Goal: Find specific page/section: Find specific page/section

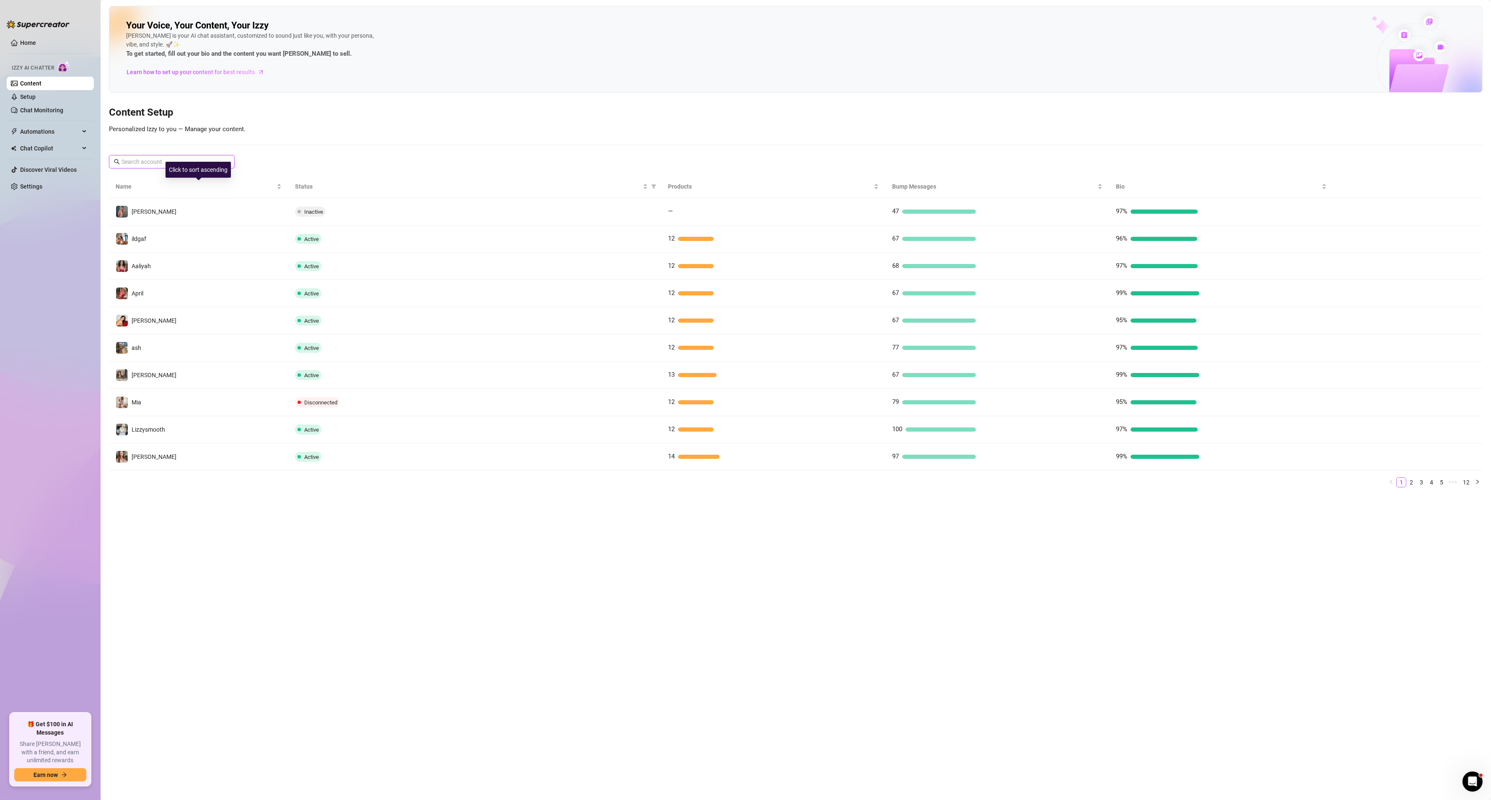
click at [192, 159] on input "text" at bounding box center [172, 161] width 101 height 9
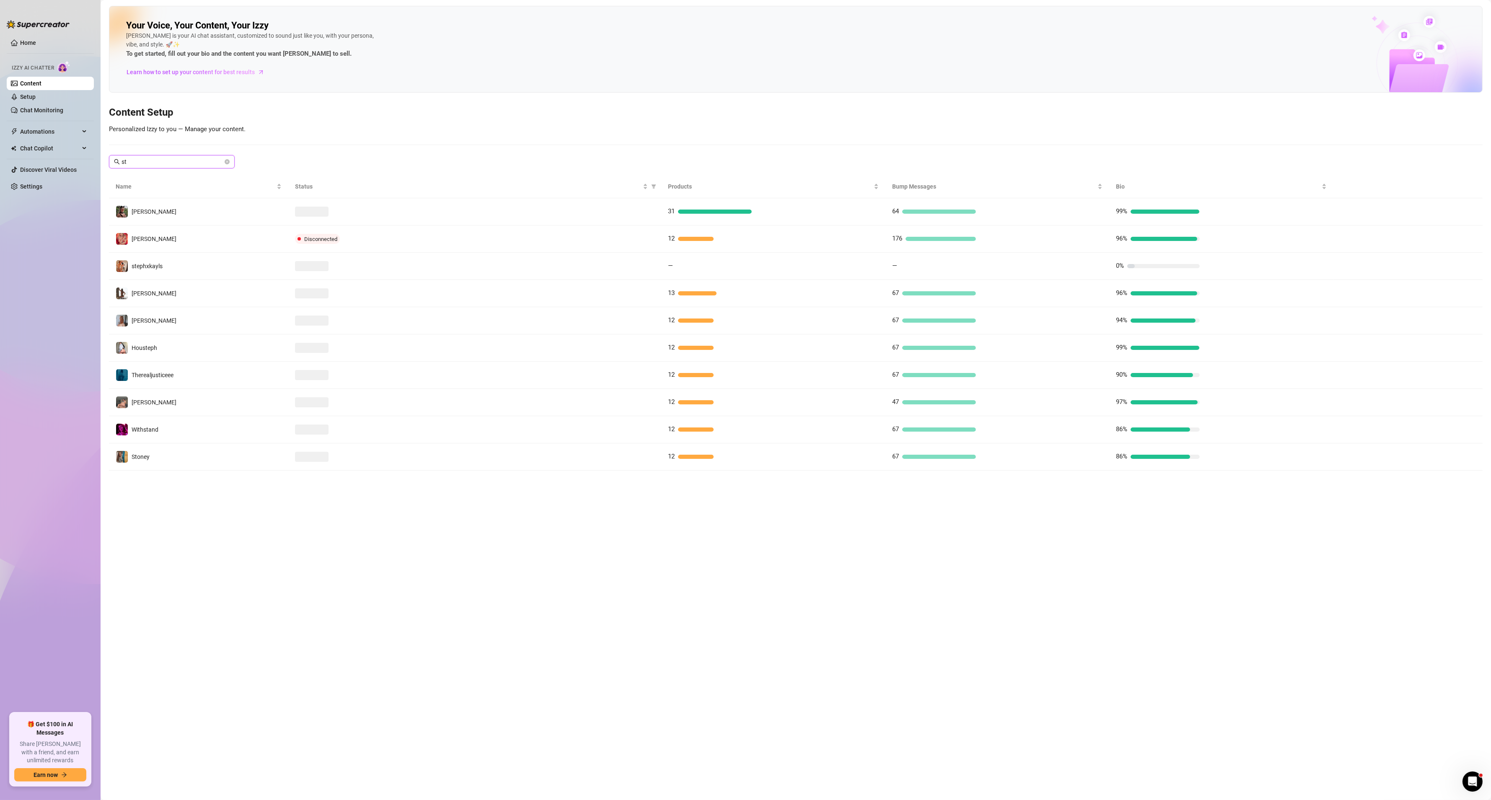
type input "s"
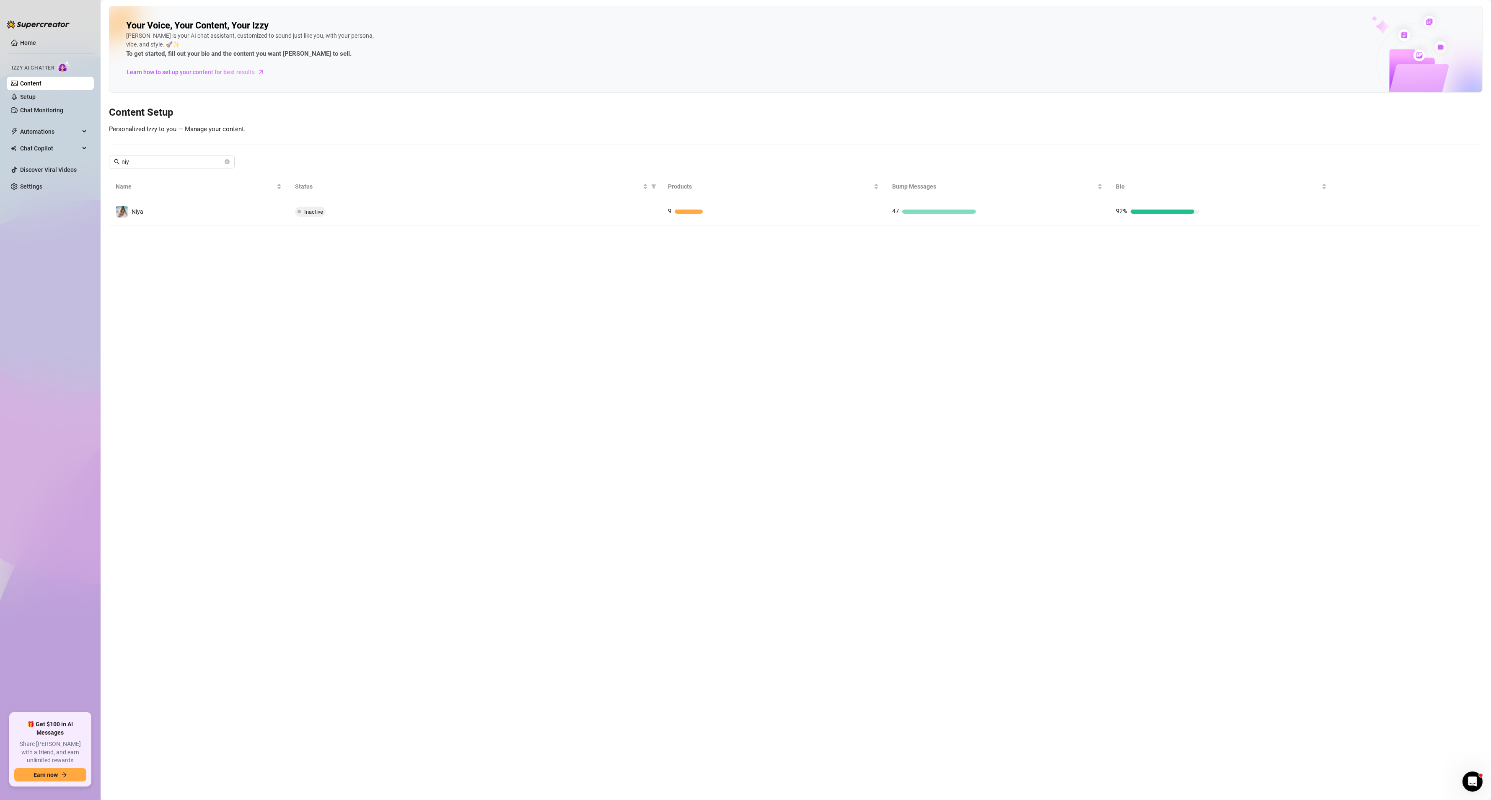
click at [1336, 561] on main "Your Voice, Your Content, Your [PERSON_NAME] is your AI chat assistant, customi…" at bounding box center [796, 400] width 1391 height 800
click at [196, 160] on input "niy" at bounding box center [172, 161] width 101 height 9
click at [159, 151] on div "Your Voice, Your Content, Your [PERSON_NAME] is your AI chat assistant, customi…" at bounding box center [796, 116] width 1374 height 220
click at [158, 155] on span "niy" at bounding box center [172, 161] width 126 height 13
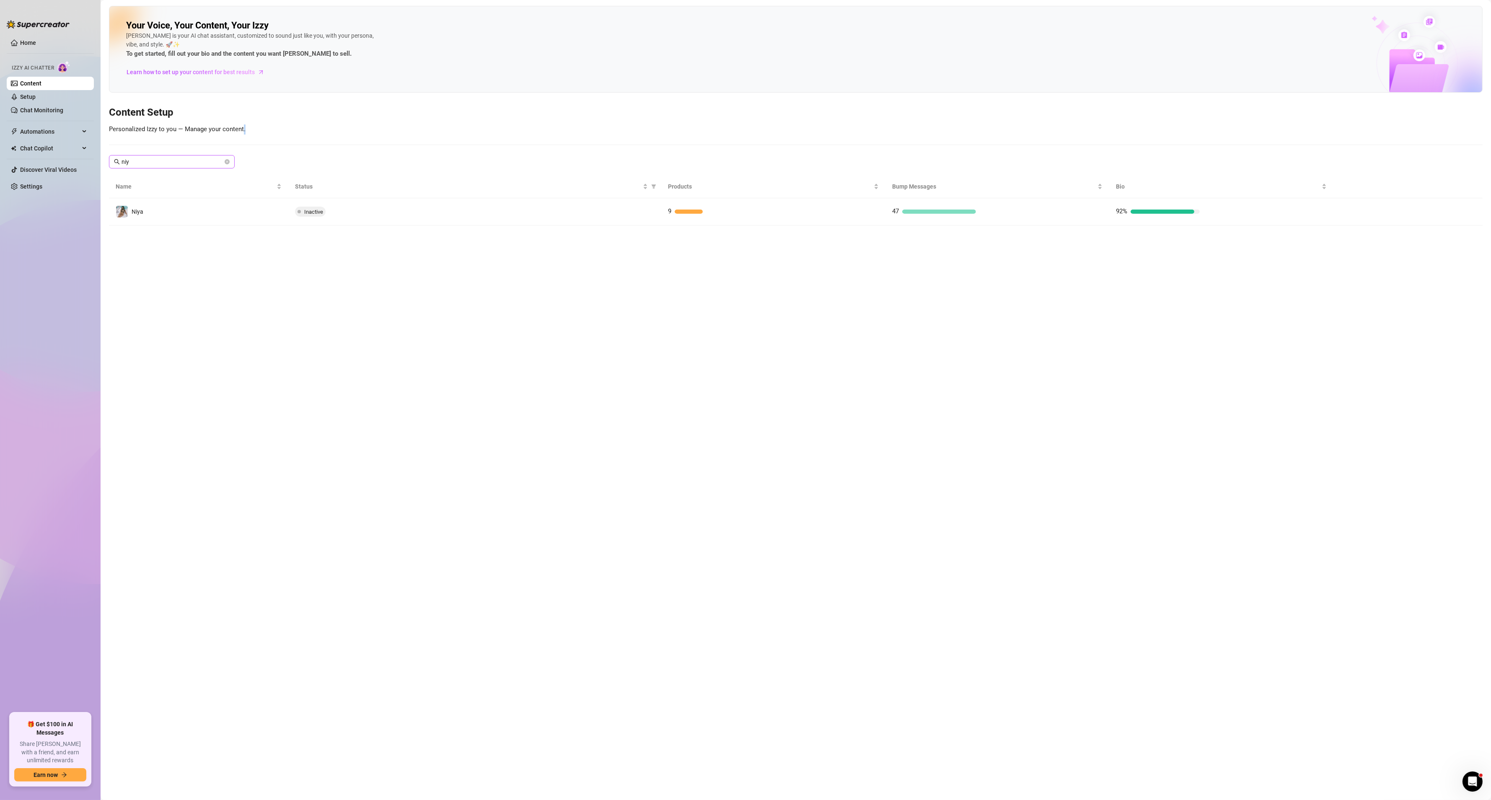
click at [158, 155] on span "niy" at bounding box center [172, 161] width 126 height 13
click at [158, 163] on input "niy" at bounding box center [172, 161] width 101 height 9
type input "w"
drag, startPoint x: 1356, startPoint y: 540, endPoint x: 1342, endPoint y: 536, distance: 14.9
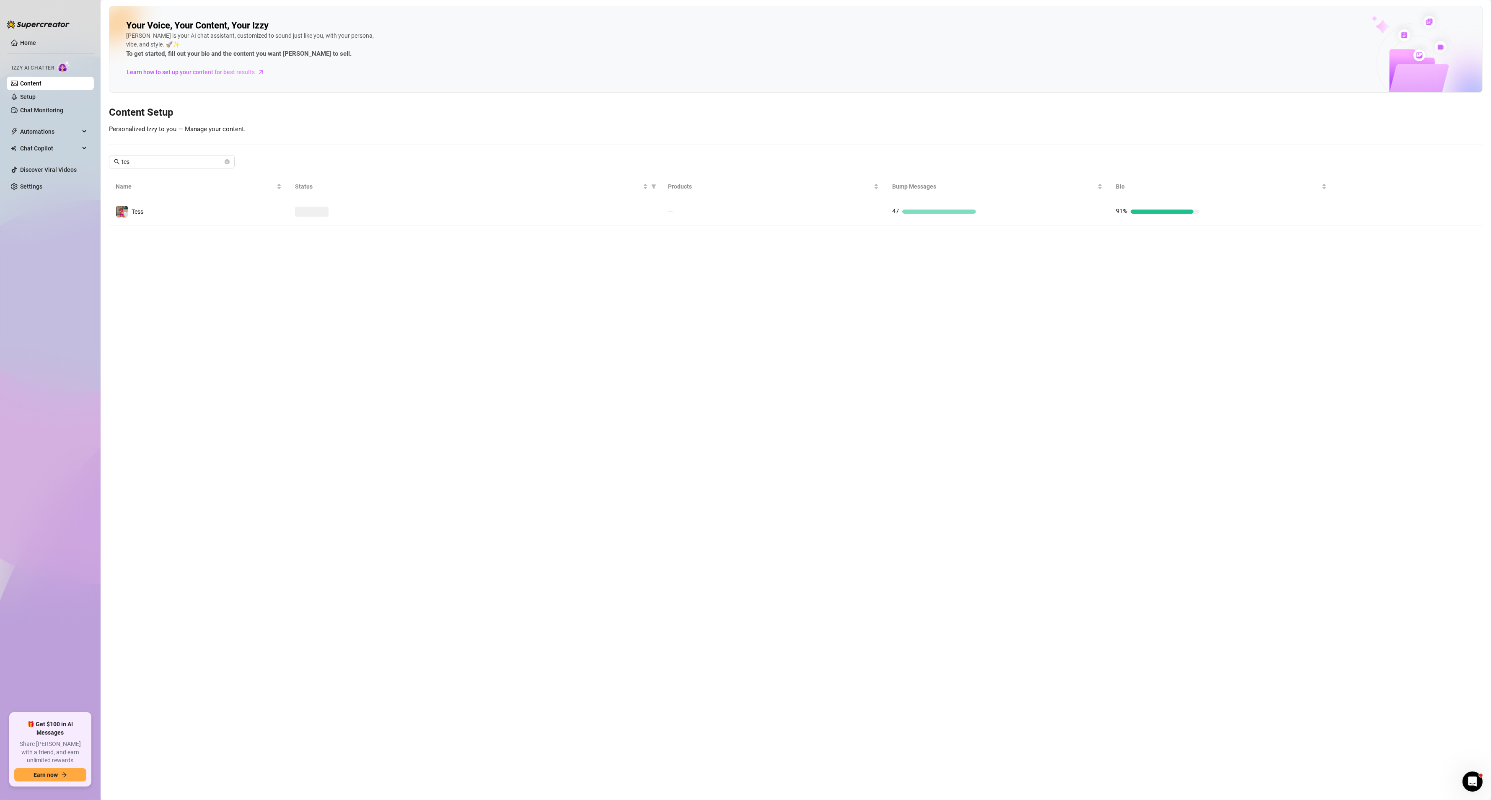
click at [1355, 540] on main "Your Voice, Your Content, Your [PERSON_NAME] is your AI chat assistant, customi…" at bounding box center [796, 400] width 1391 height 800
click at [199, 180] on div "Click to sort ascending" at bounding box center [199, 180] width 0 height 0
click at [187, 157] on span "tes" at bounding box center [172, 161] width 126 height 13
click at [154, 158] on input "tes" at bounding box center [172, 161] width 101 height 9
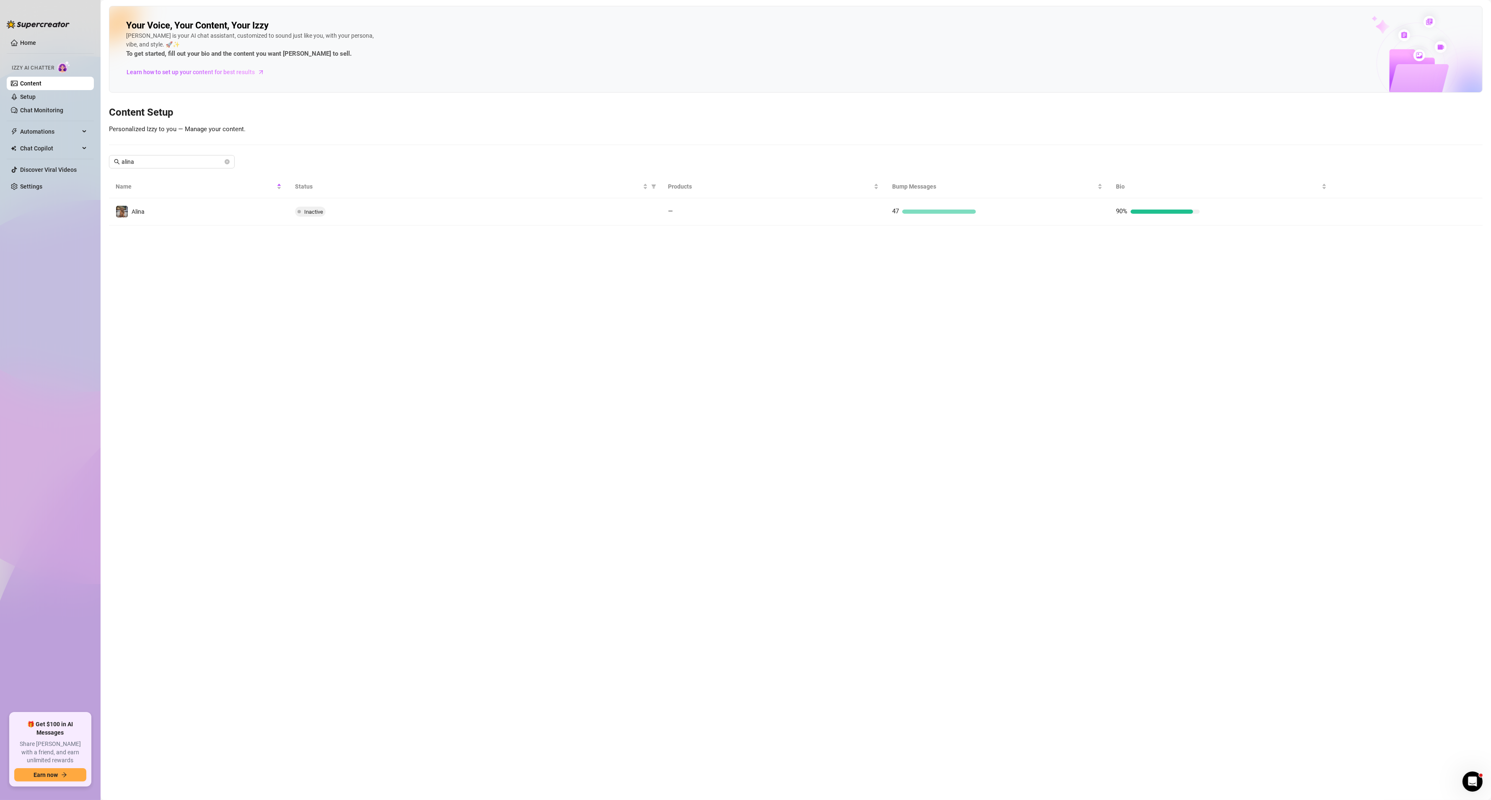
click at [1176, 408] on main "Your Voice, Your Content, Your [PERSON_NAME] is your AI chat assistant, customi…" at bounding box center [796, 400] width 1391 height 800
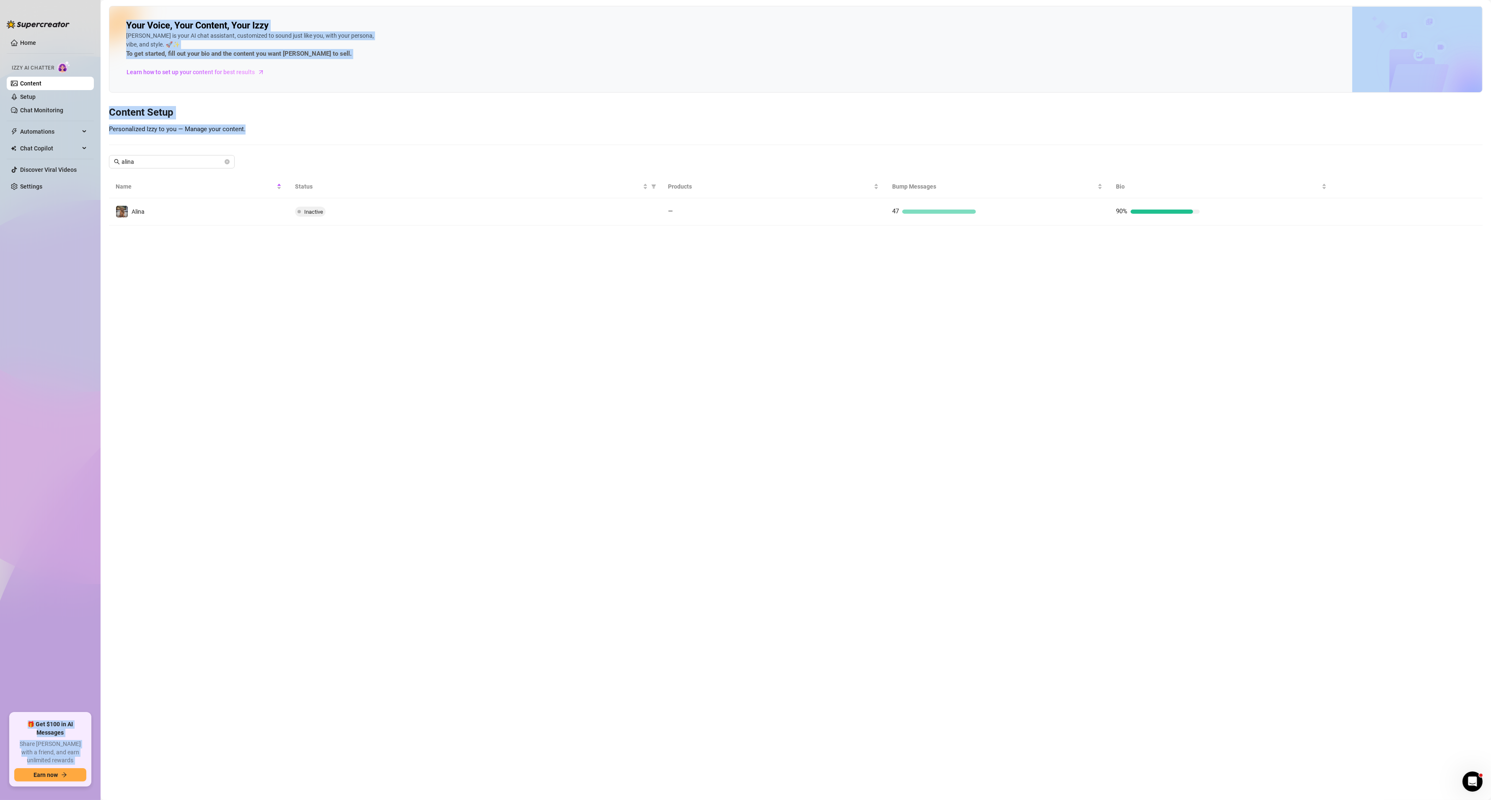
drag, startPoint x: 71, startPoint y: 161, endPoint x: 35, endPoint y: 161, distance: 35.6
click at [39, 161] on div "Home Izzy AI Chatter Content Setup Chat Monitoring Automations Chat Copilot Dis…" at bounding box center [745, 400] width 1491 height 800
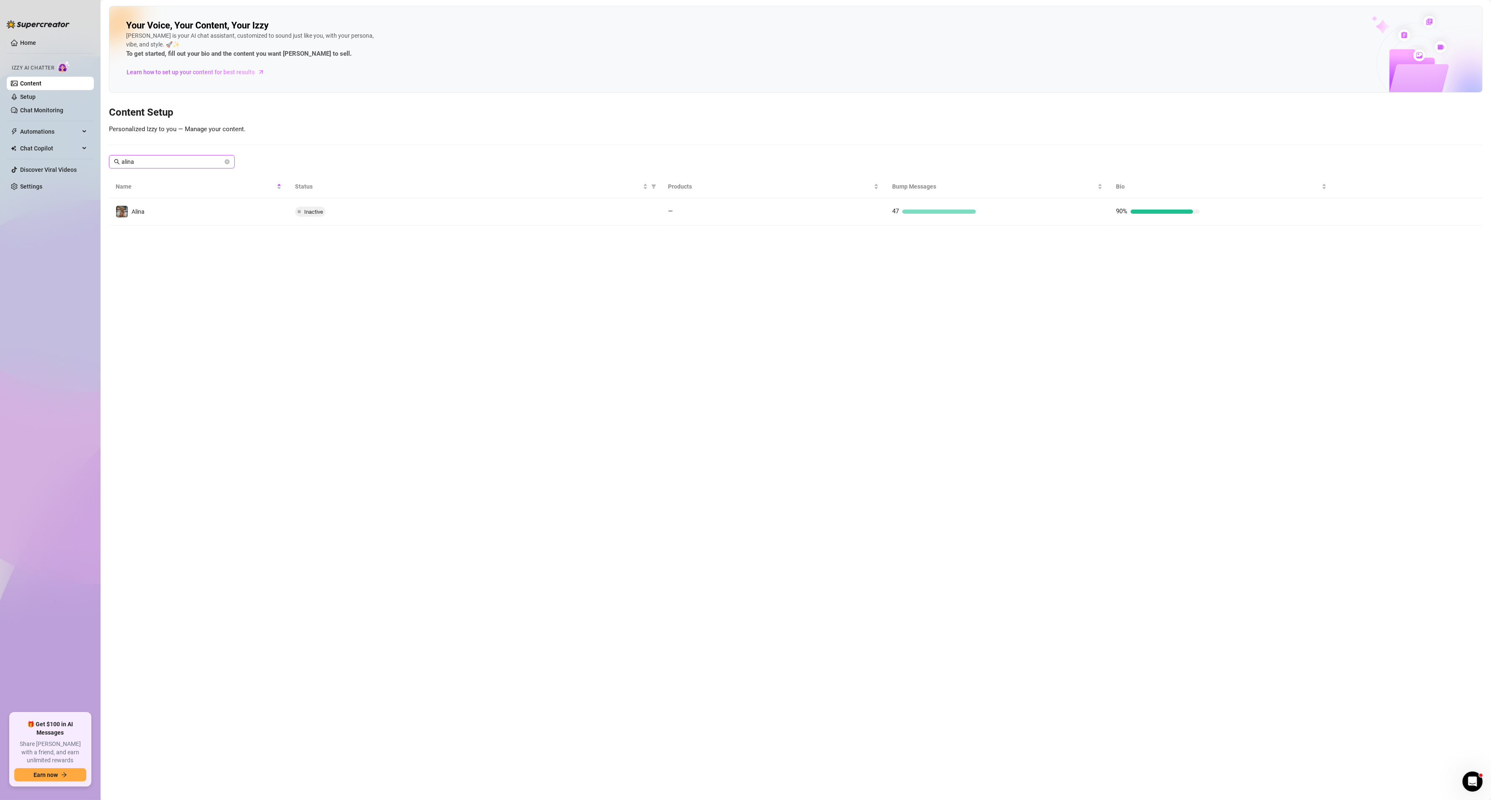
click at [165, 166] on input "alina" at bounding box center [172, 161] width 101 height 9
click at [166, 166] on input "alina" at bounding box center [172, 161] width 101 height 9
click at [806, 628] on main "Your Voice, Your Content, Your [PERSON_NAME] is your AI chat assistant, customi…" at bounding box center [796, 400] width 1391 height 800
click at [701, 431] on main "Your Voice, Your Content, Your [PERSON_NAME] is your AI chat assistant, customi…" at bounding box center [796, 400] width 1391 height 800
click at [685, 663] on main "Your Voice, Your Content, Your [PERSON_NAME] is your AI chat assistant, customi…" at bounding box center [796, 400] width 1391 height 800
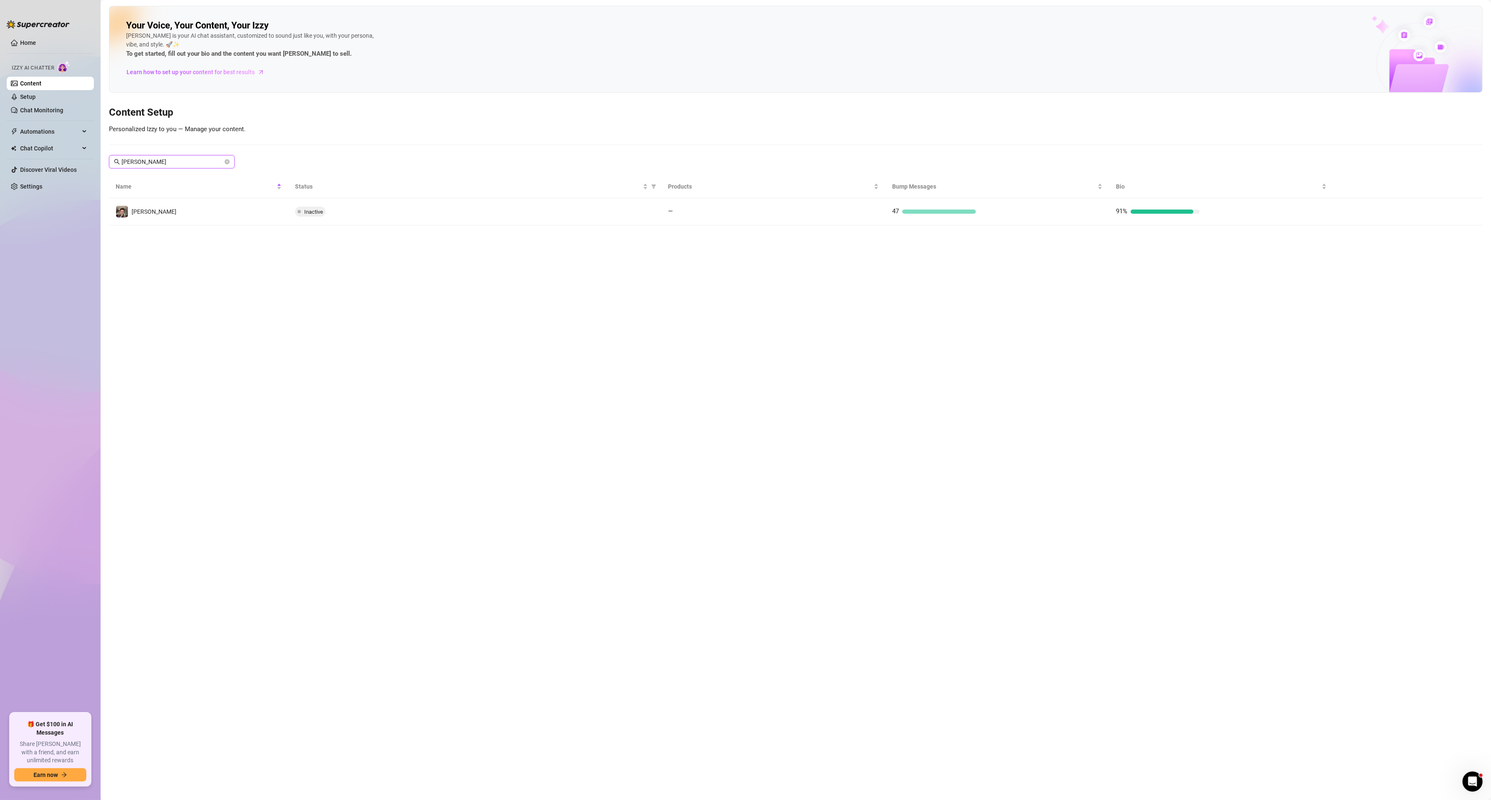
click at [154, 163] on input "[PERSON_NAME]" at bounding box center [172, 161] width 101 height 9
drag, startPoint x: 133, startPoint y: 161, endPoint x: 77, endPoint y: 161, distance: 56.2
click at [77, 161] on div "Home Izzy AI Chatter Content Setup Chat Monitoring Automations Chat Copilot Dis…" at bounding box center [745, 400] width 1491 height 800
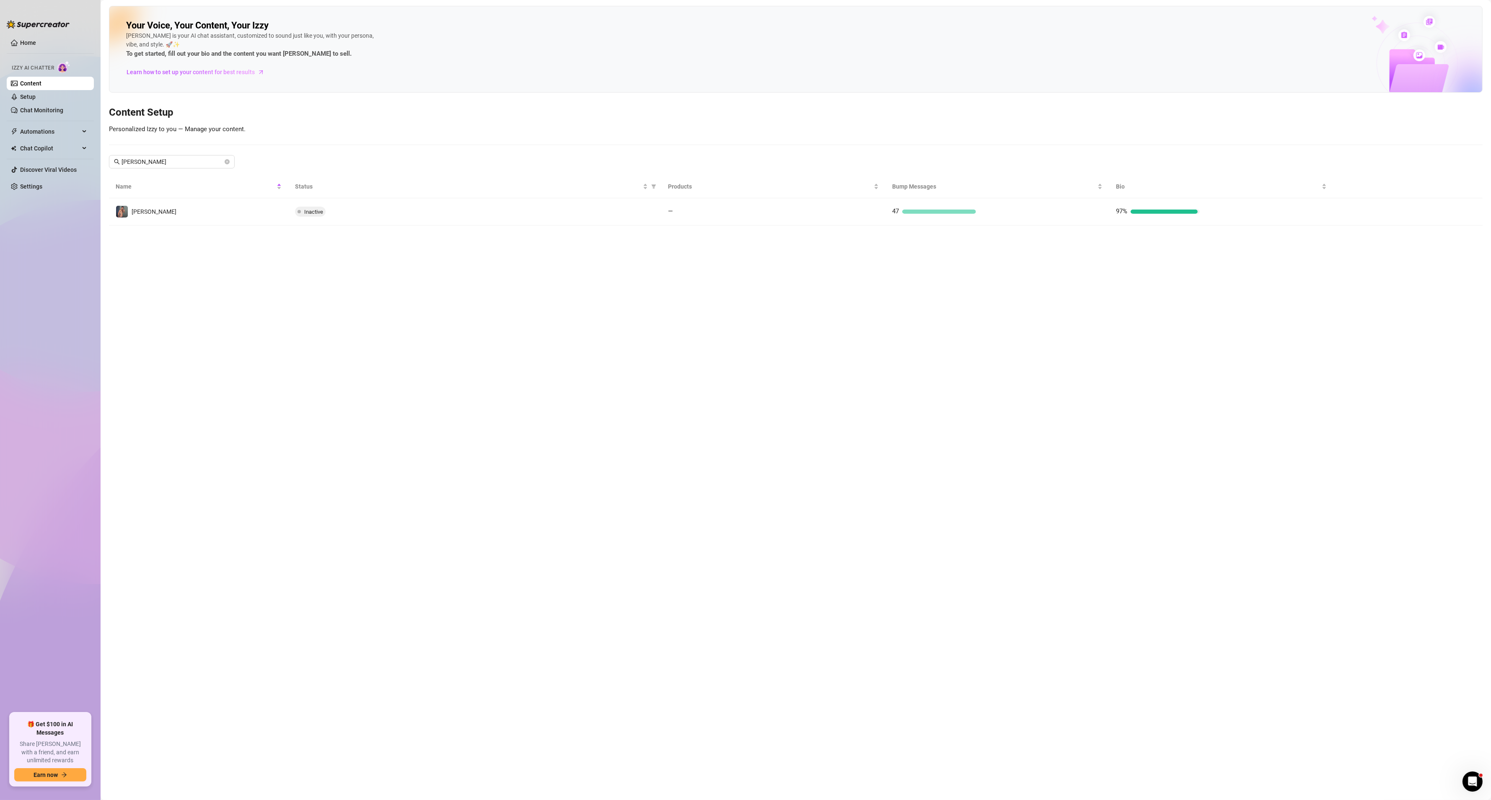
click at [748, 379] on main "Your Voice, Your Content, Your [PERSON_NAME] is your AI chat assistant, customi…" at bounding box center [796, 400] width 1391 height 800
click at [166, 163] on input "[PERSON_NAME]" at bounding box center [172, 161] width 101 height 9
click at [175, 166] on input "[PERSON_NAME]" at bounding box center [172, 161] width 101 height 9
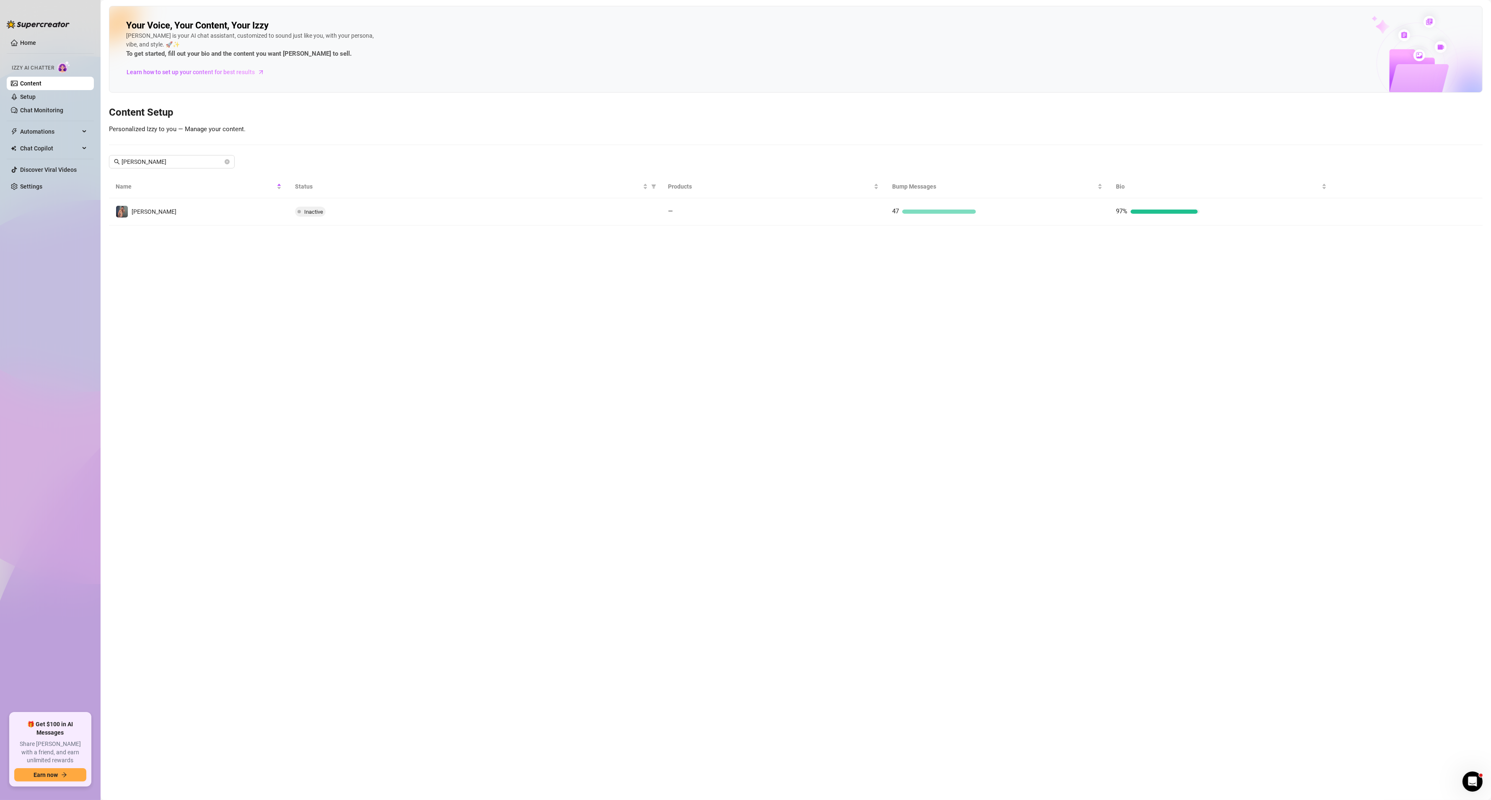
click at [213, 259] on main "Your Voice, Your Content, Your [PERSON_NAME] is your AI chat assistant, customi…" at bounding box center [796, 400] width 1391 height 800
click at [161, 159] on input "[PERSON_NAME]" at bounding box center [172, 161] width 101 height 9
click at [1184, 570] on main "Your Voice, Your Content, Your [PERSON_NAME] is your AI chat assistant, customi…" at bounding box center [796, 400] width 1391 height 800
click at [162, 160] on input "[PERSON_NAME]" at bounding box center [172, 161] width 101 height 9
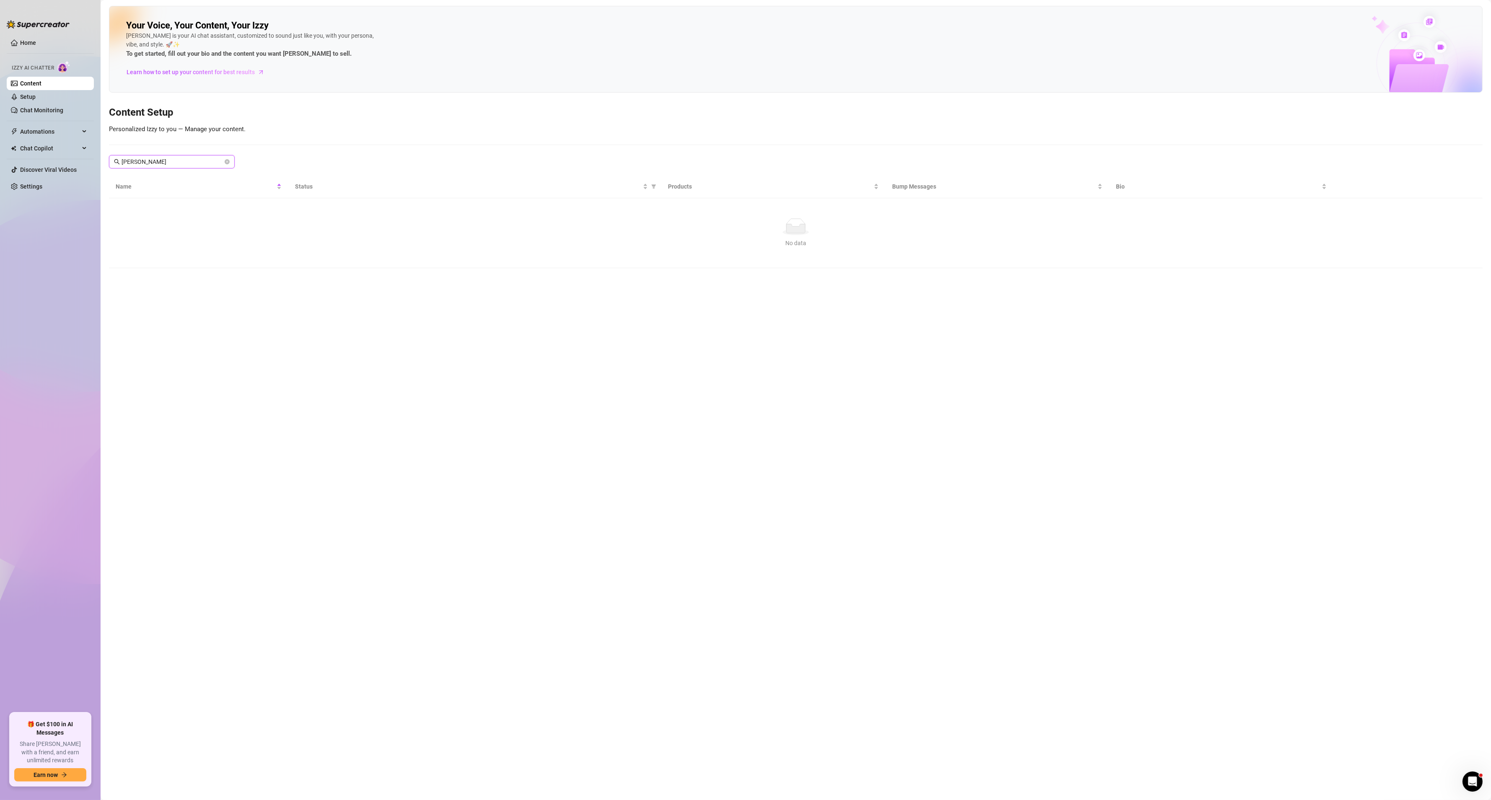
click at [162, 160] on input "[PERSON_NAME]" at bounding box center [172, 161] width 101 height 9
click at [158, 165] on input "[PERSON_NAME]" at bounding box center [172, 161] width 101 height 9
type input "vioti"
click at [185, 311] on main "Your Voice, Your Content, Your [PERSON_NAME] is your AI chat assistant, customi…" at bounding box center [796, 400] width 1391 height 800
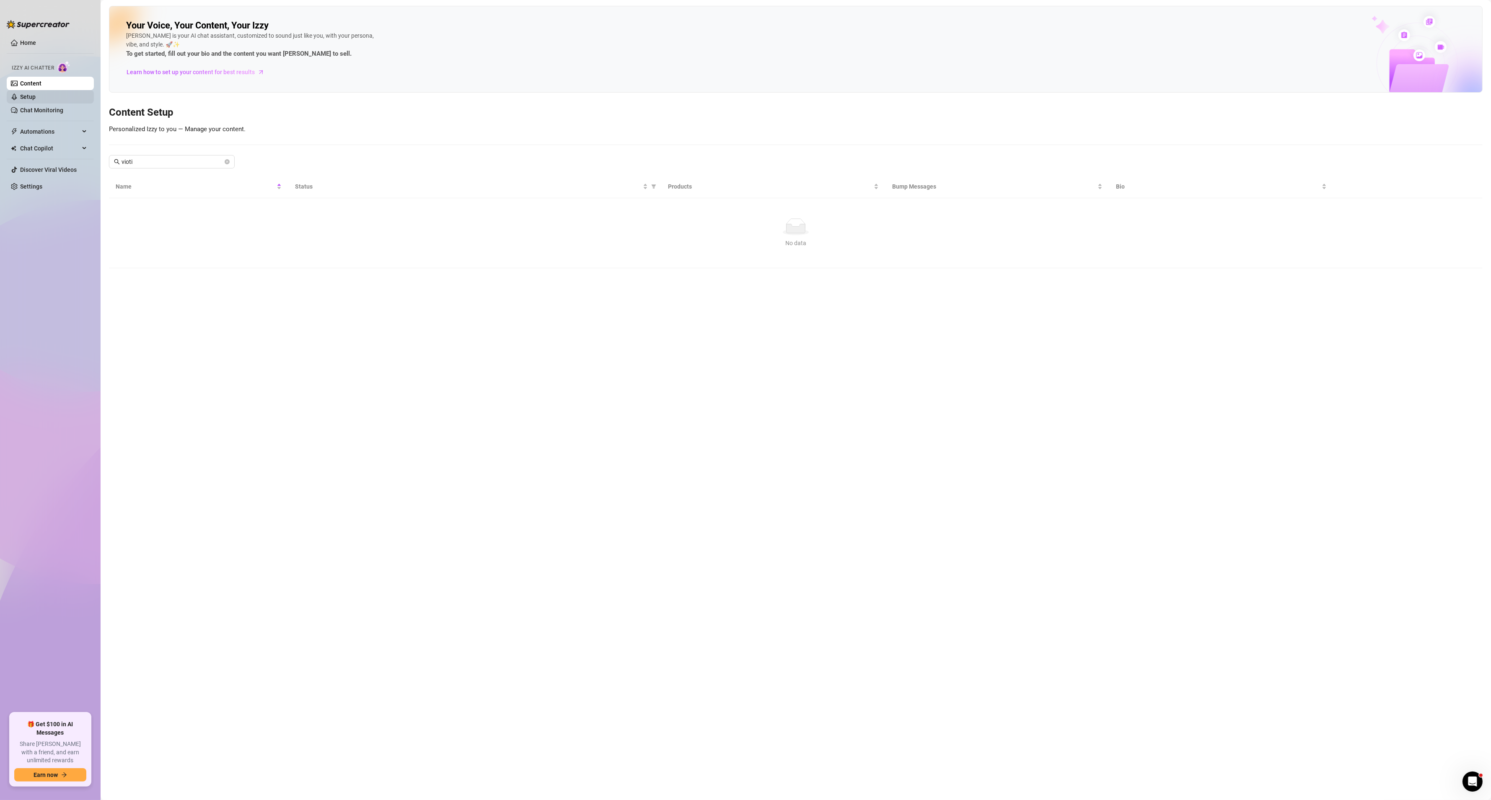
click at [36, 93] on link "Setup" at bounding box center [28, 96] width 16 height 7
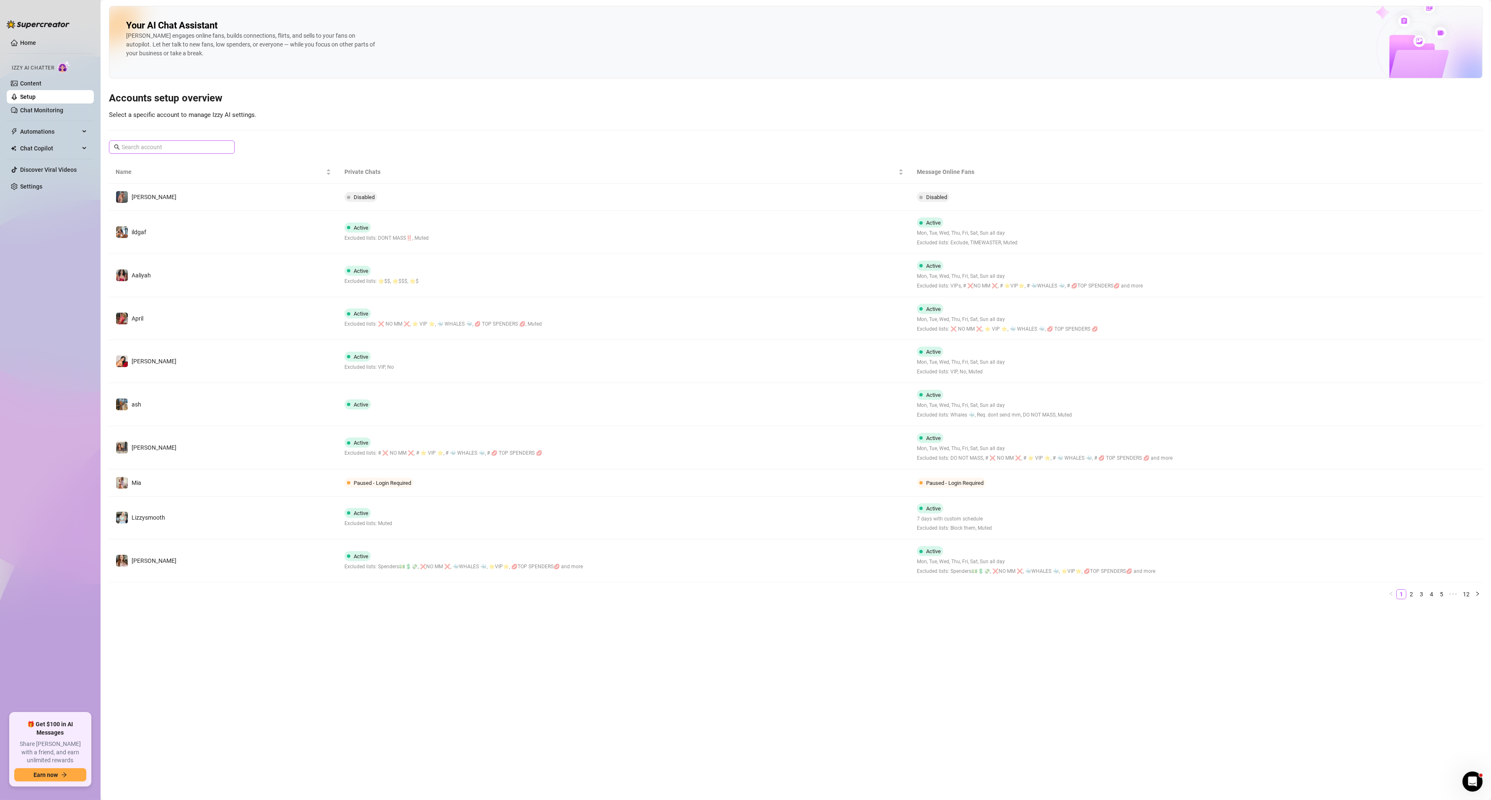
click at [192, 142] on span at bounding box center [172, 146] width 126 height 13
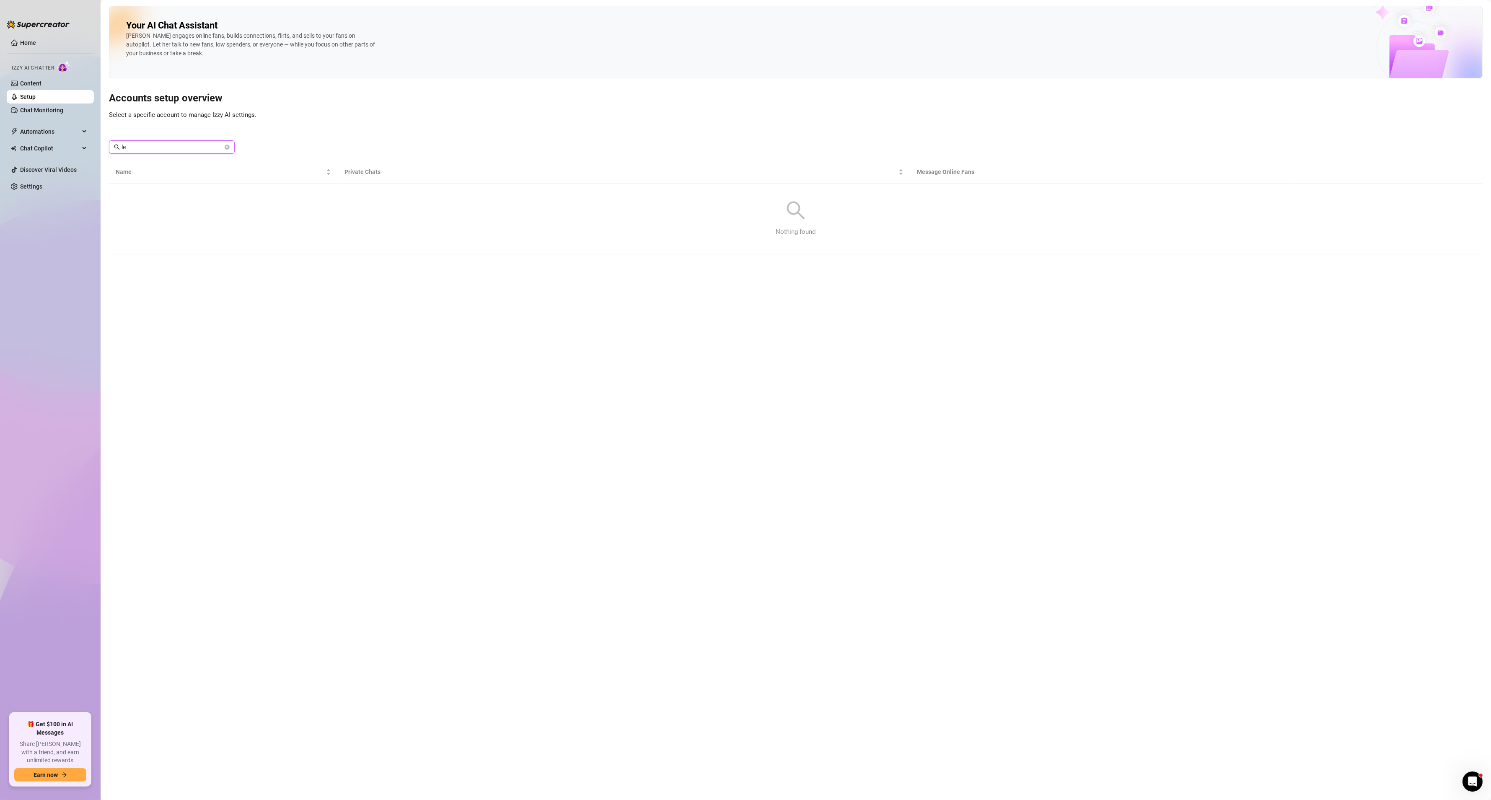
type input "l"
click at [41, 80] on link "Content" at bounding box center [30, 83] width 21 height 7
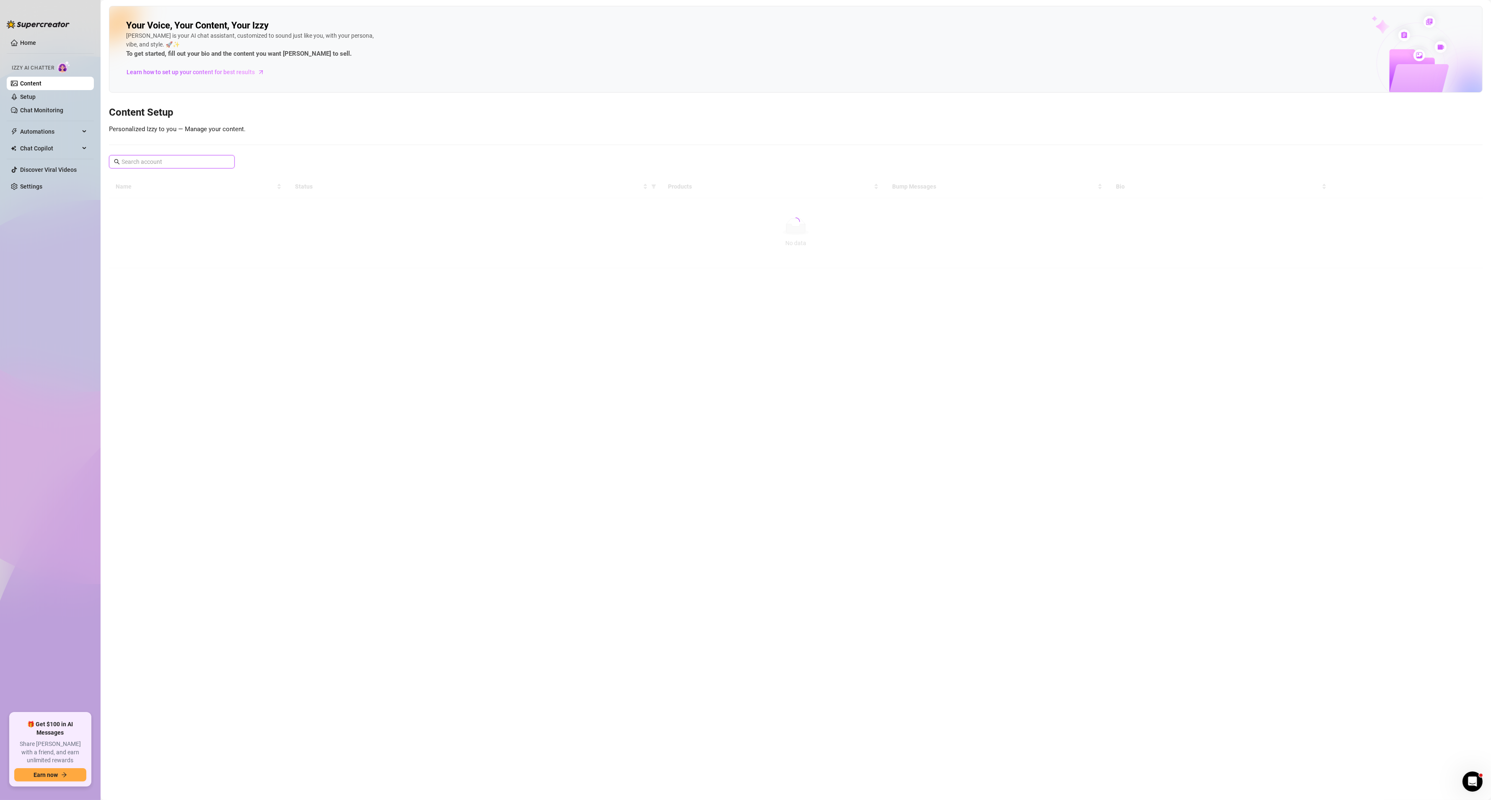
click at [163, 158] on input "text" at bounding box center [172, 161] width 101 height 9
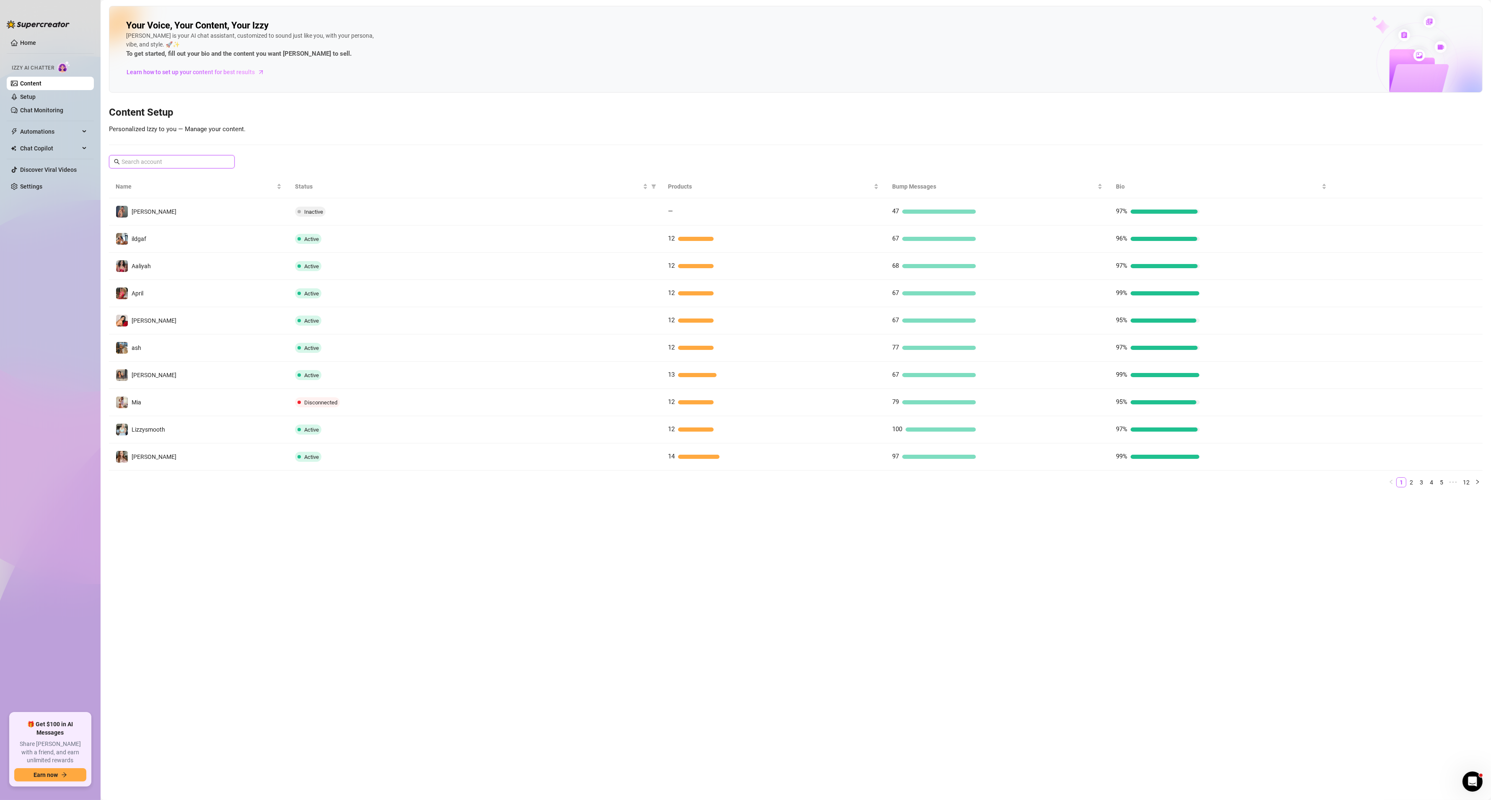
click at [148, 165] on input "text" at bounding box center [172, 161] width 101 height 9
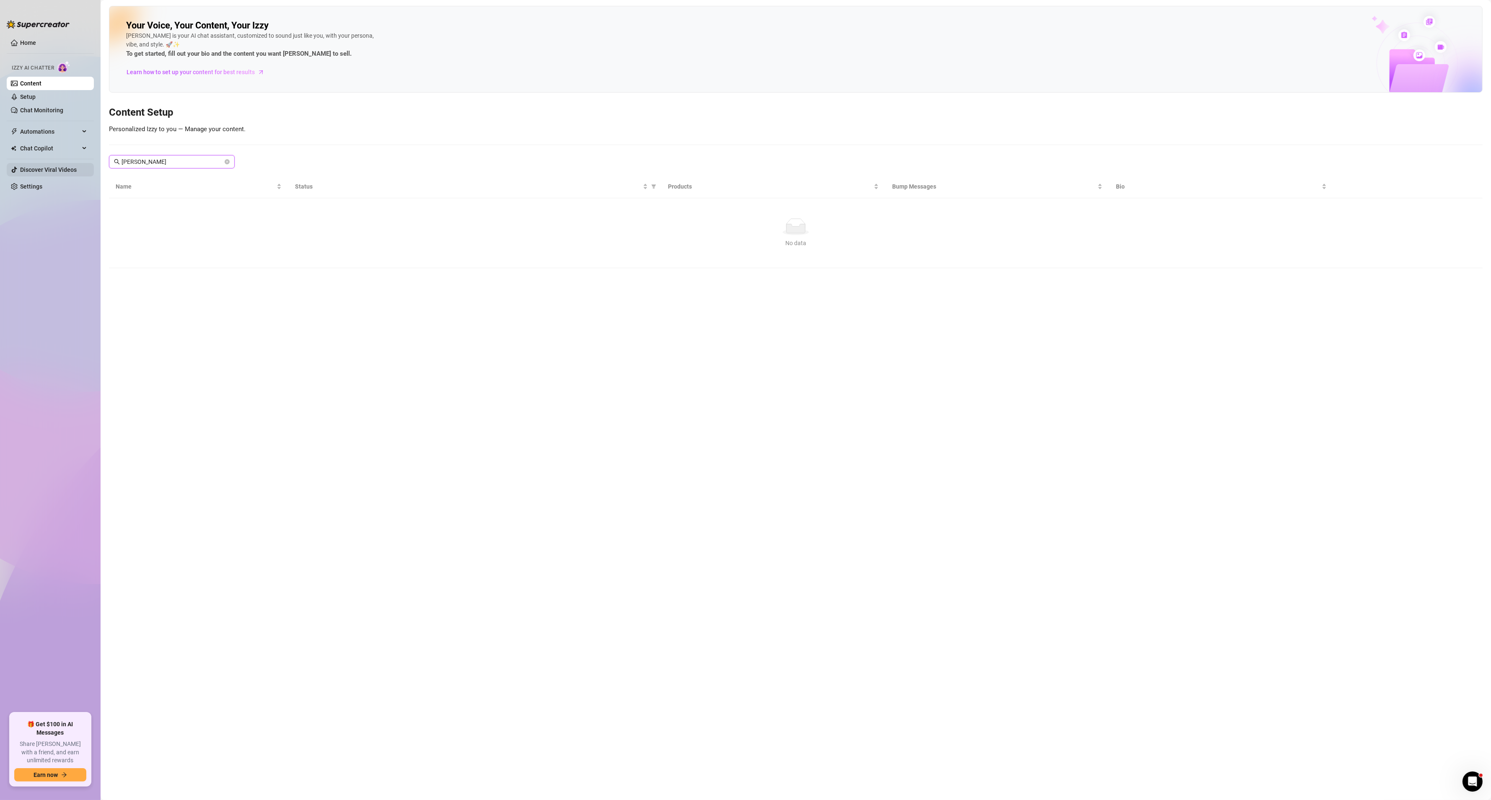
drag, startPoint x: 148, startPoint y: 165, endPoint x: 68, endPoint y: 166, distance: 79.6
click at [68, 166] on div "Home Izzy AI Chatter Content Setup Chat Monitoring Automations Chat Copilot Dis…" at bounding box center [745, 400] width 1491 height 800
type input "v"
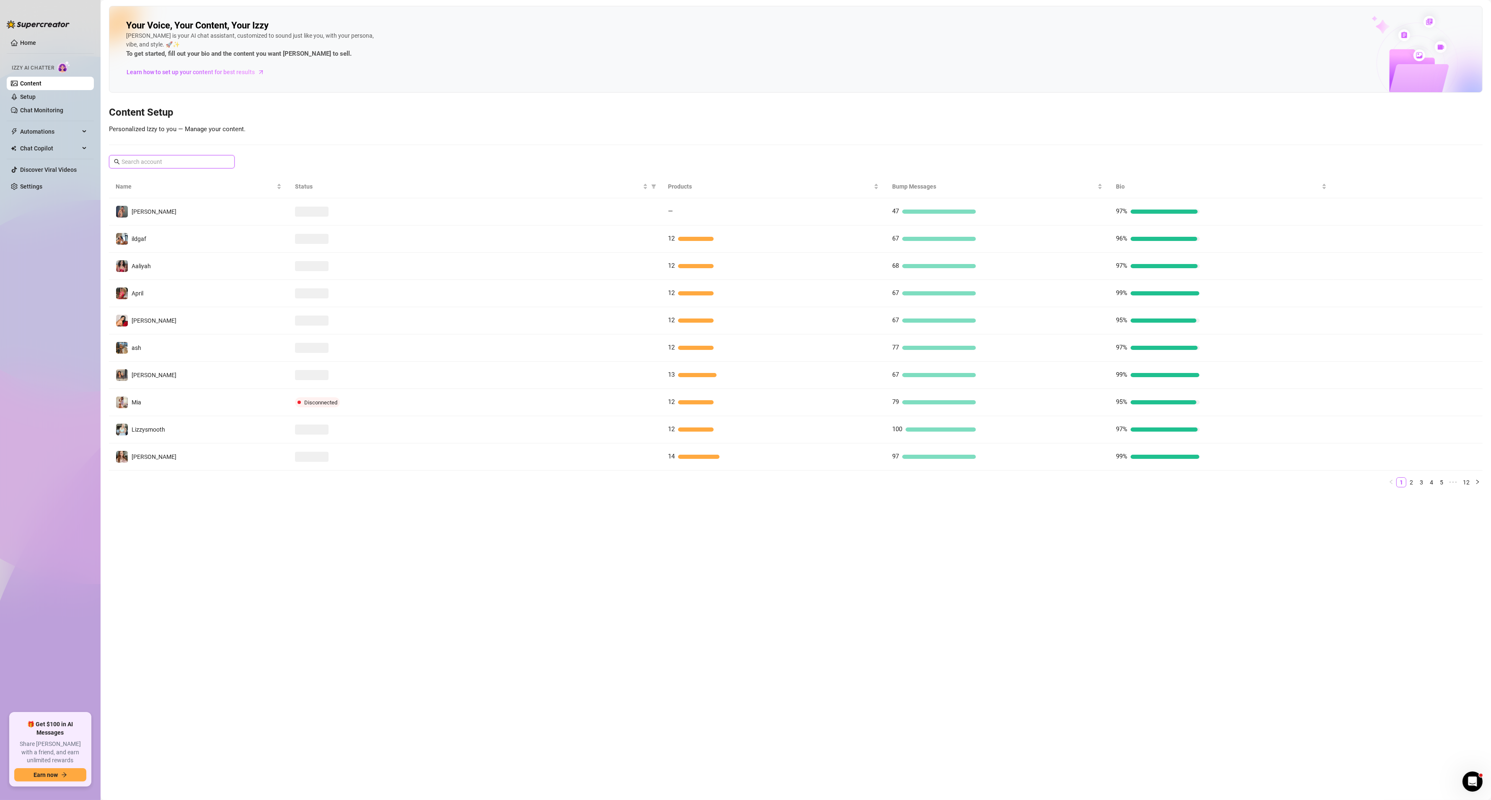
click at [163, 161] on input "text" at bounding box center [172, 161] width 101 height 9
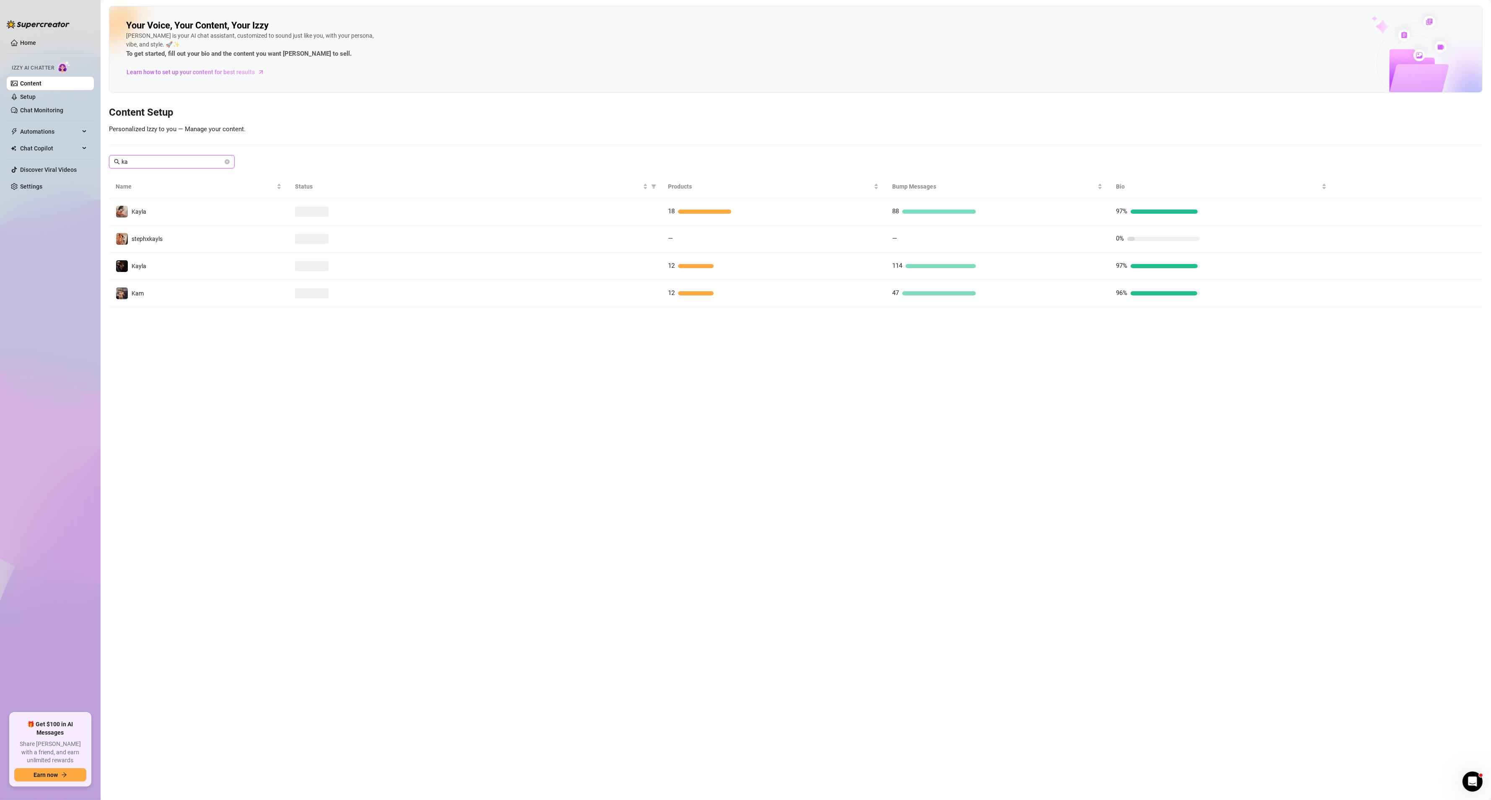
type input "k"
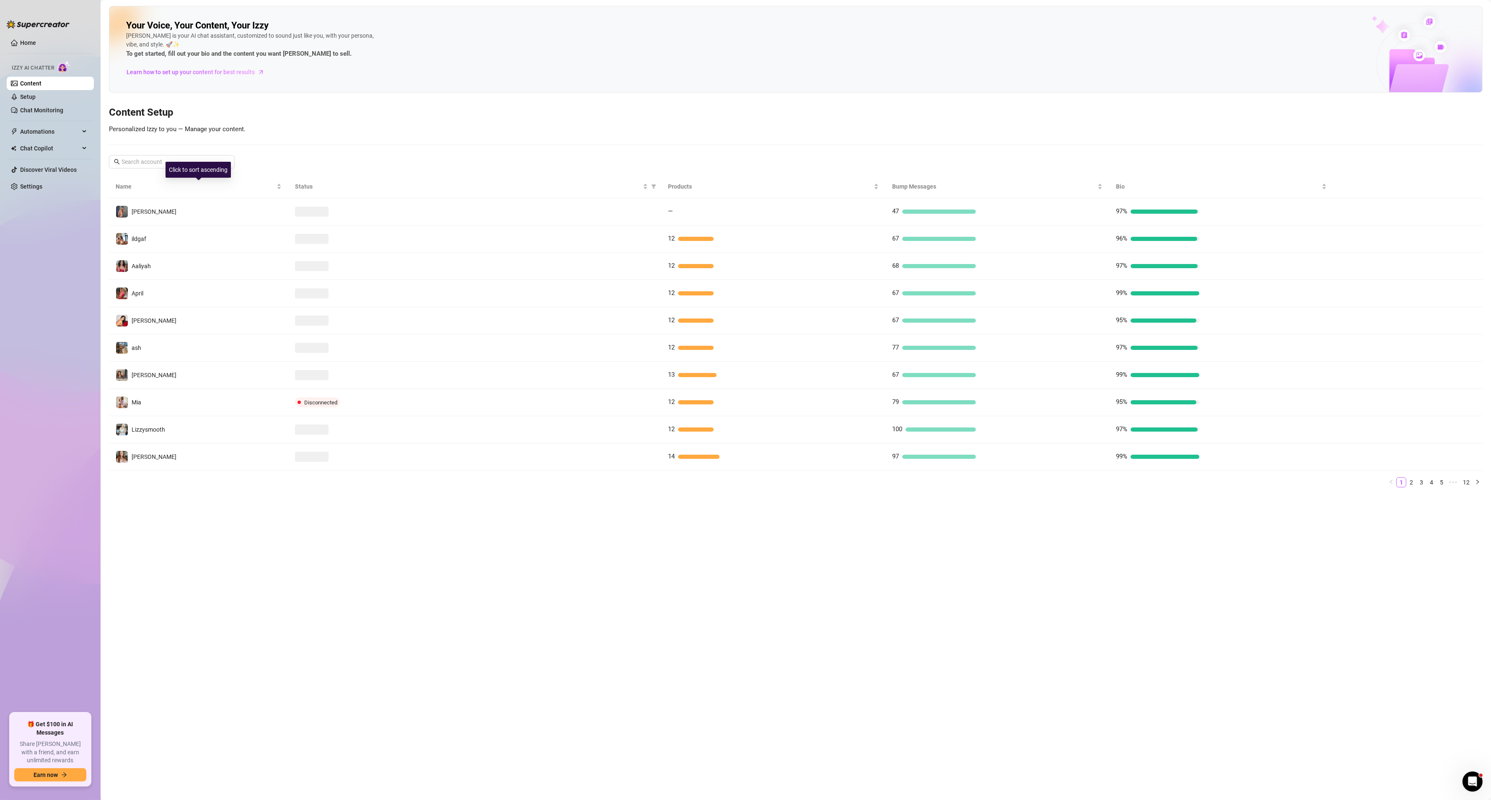
click at [147, 154] on div "Your Voice, Your Content, Your Izzy Izzy is your AI chat assistant, customized …" at bounding box center [796, 250] width 1374 height 488
click at [179, 157] on span at bounding box center [172, 161] width 126 height 13
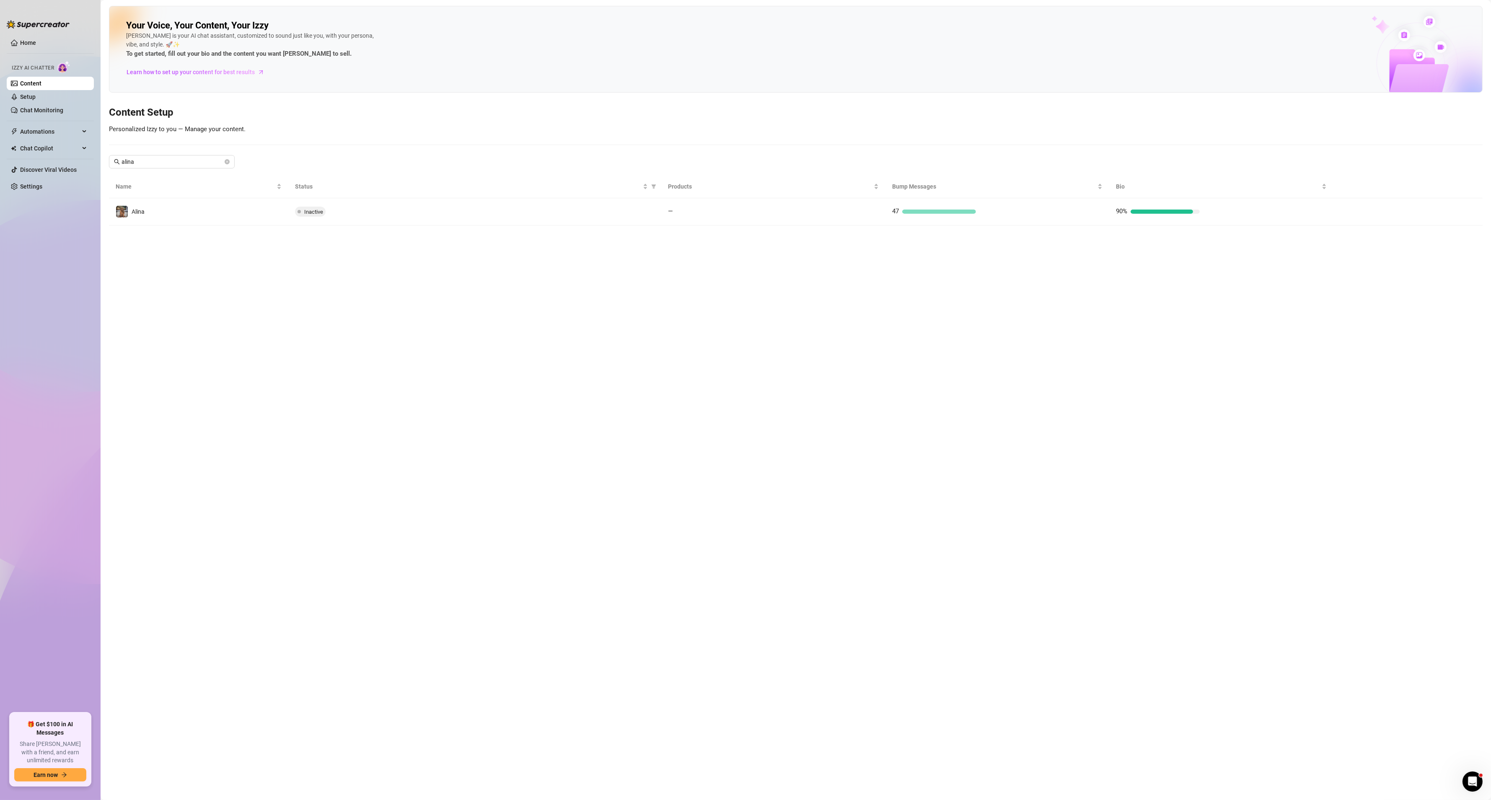
click at [653, 696] on main "Your Voice, Your Content, Your [PERSON_NAME] is your AI chat assistant, customi…" at bounding box center [796, 400] width 1391 height 800
drag, startPoint x: 430, startPoint y: 622, endPoint x: 431, endPoint y: 609, distance: 12.6
click at [430, 622] on main "Your Voice, Your Content, Your [PERSON_NAME] is your AI chat assistant, customi…" at bounding box center [796, 400] width 1391 height 800
click at [171, 167] on div "Click to sort ascending" at bounding box center [198, 170] width 65 height 16
click at [155, 161] on input "alina" at bounding box center [172, 161] width 101 height 9
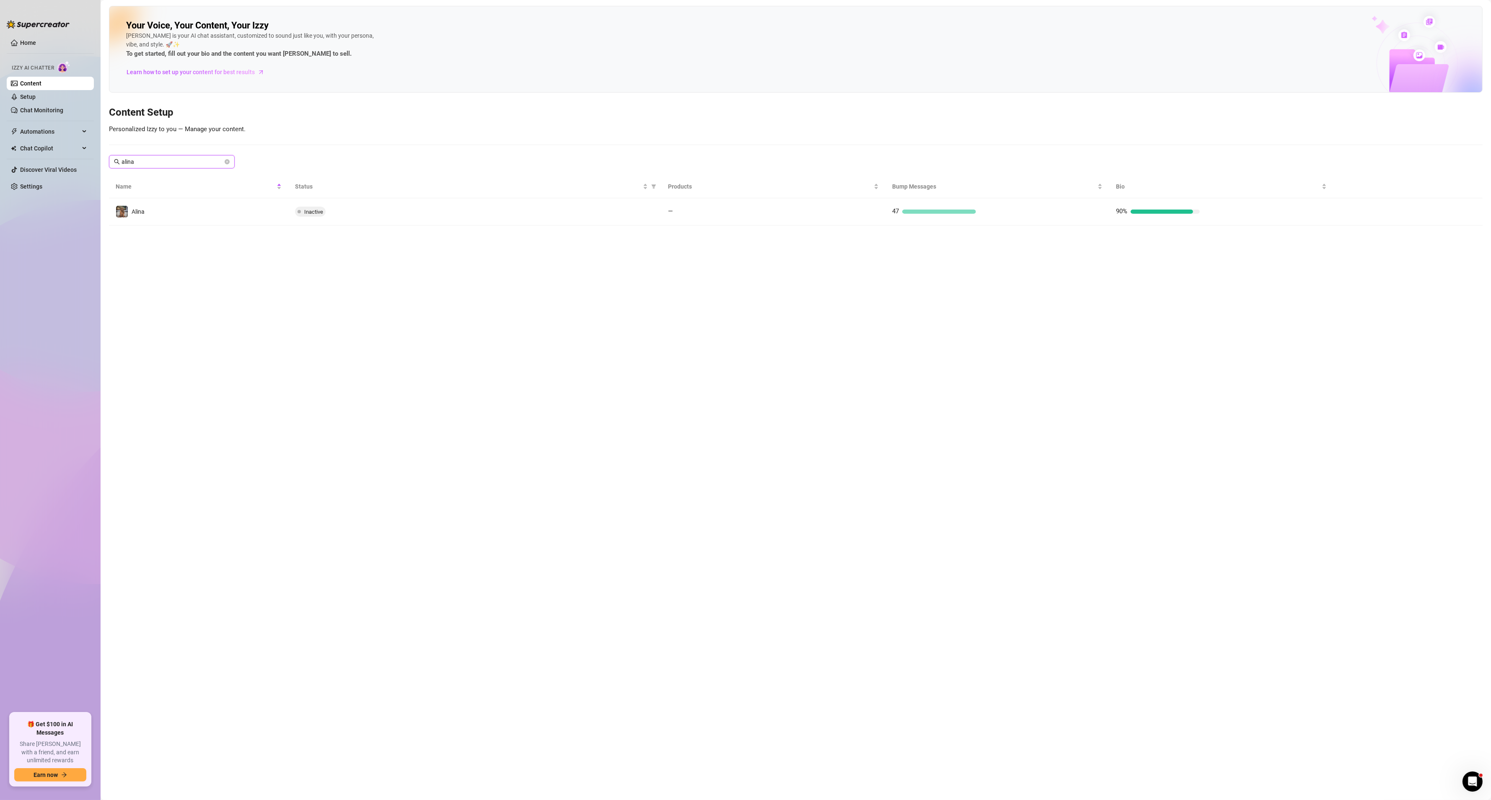
click at [146, 161] on input "alina" at bounding box center [172, 161] width 101 height 9
drag, startPoint x: 387, startPoint y: 678, endPoint x: 385, endPoint y: 593, distance: 85.5
click at [387, 678] on main "Your Voice, Your Content, Your [PERSON_NAME] is your AI chat assistant, customi…" at bounding box center [796, 400] width 1391 height 800
click at [158, 170] on div "Your Voice, Your Content, Your [PERSON_NAME] is your AI chat assistant, customi…" at bounding box center [796, 116] width 1374 height 220
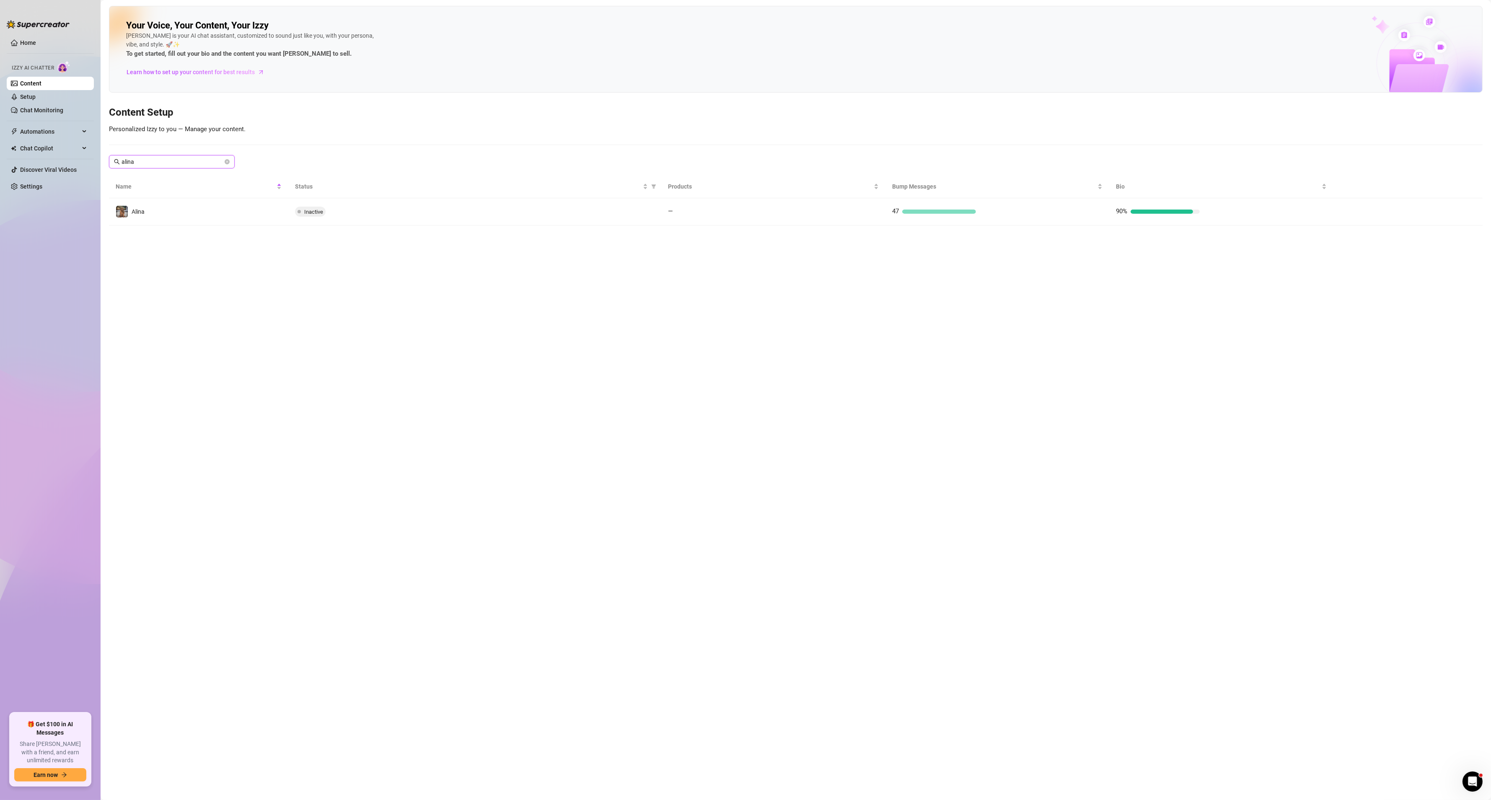
click at [158, 164] on input "alina" at bounding box center [172, 161] width 101 height 9
click at [159, 160] on input "alina" at bounding box center [172, 161] width 101 height 9
type input "o"
type input "v"
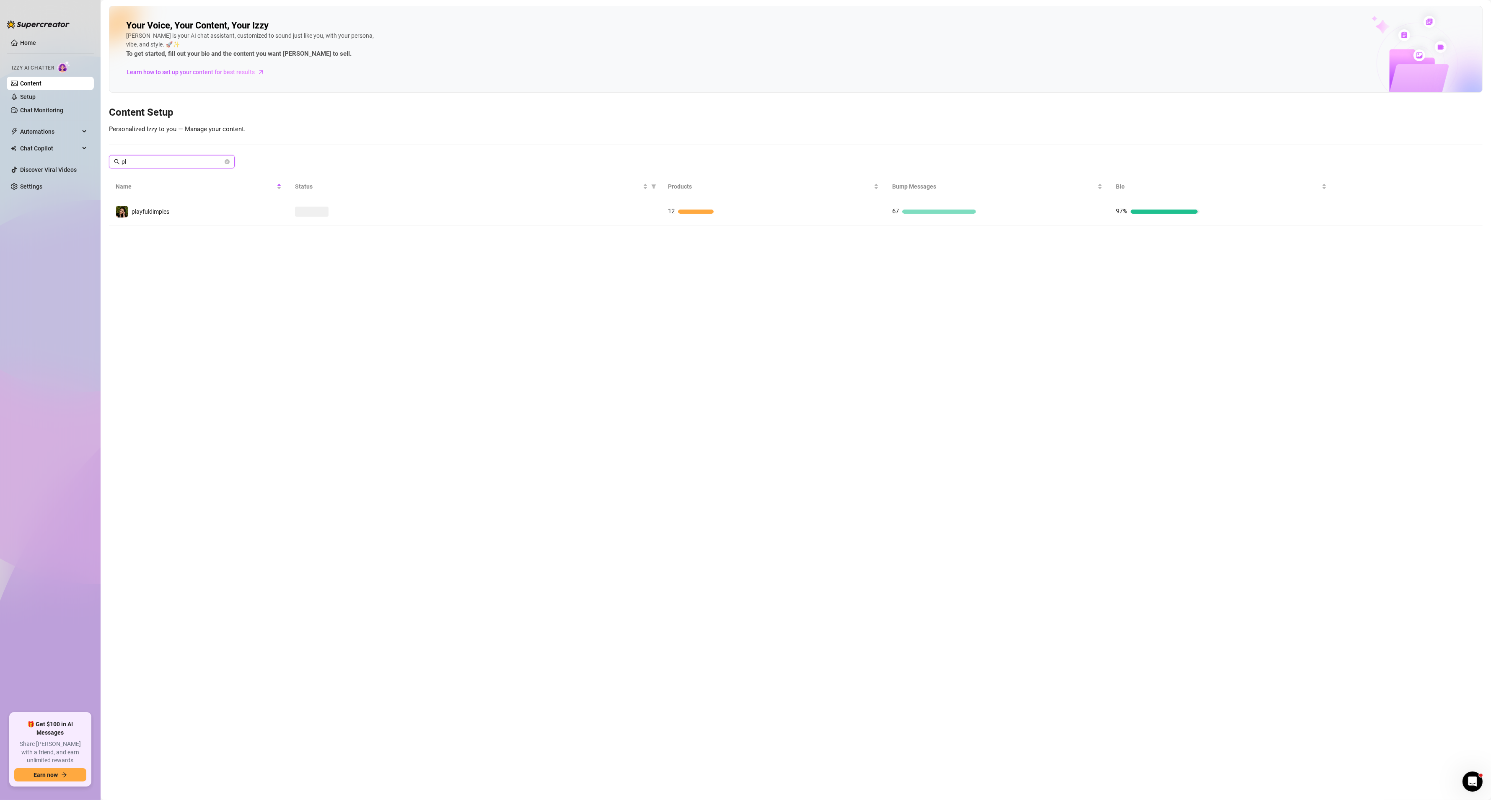
type input "p"
type input "v"
type input "p"
type input "r"
click at [753, 739] on main "Your Voice, Your Content, Your Izzy Izzy is your AI chat assistant, customized …" at bounding box center [796, 400] width 1391 height 800
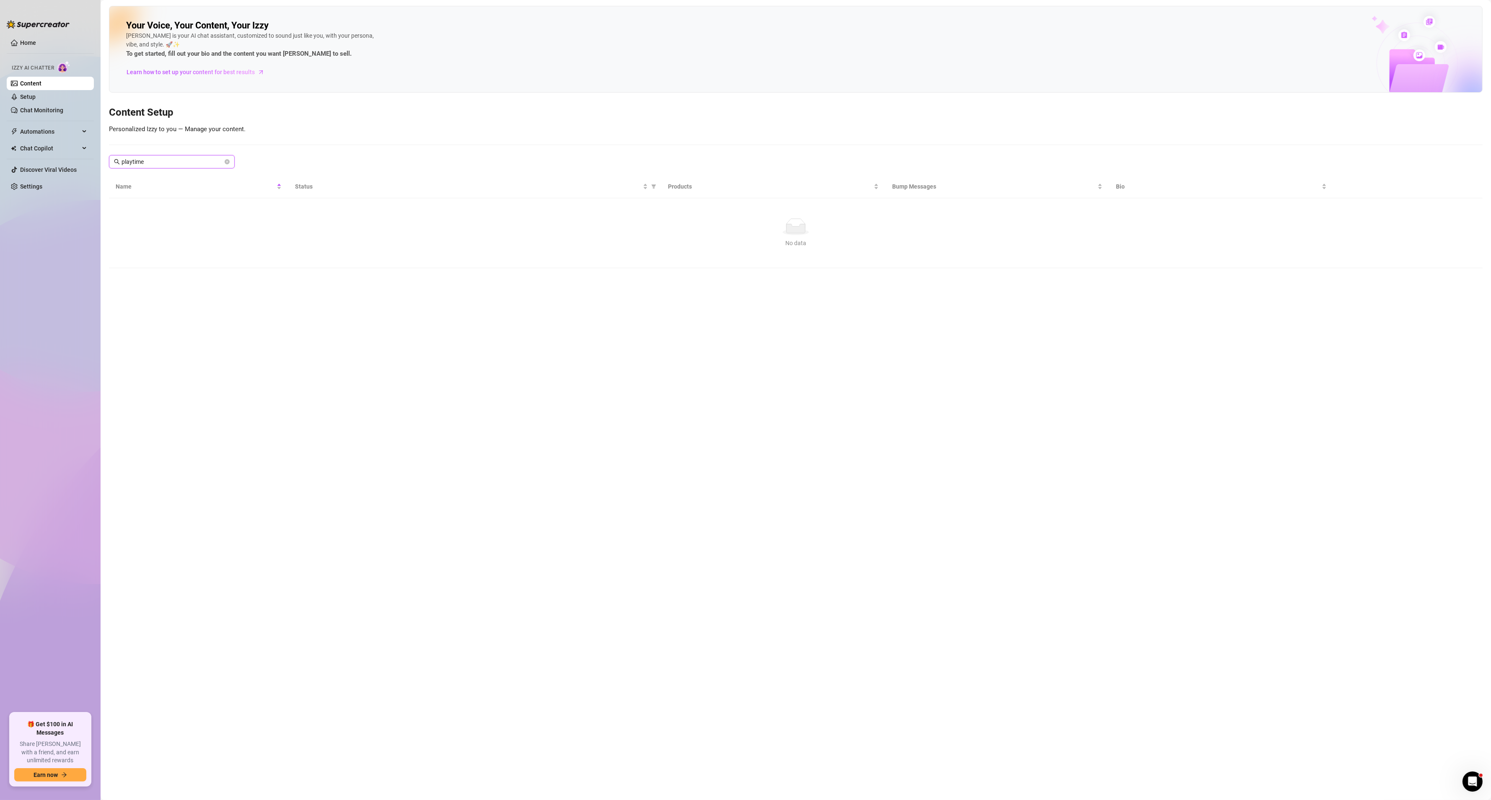
drag, startPoint x: 174, startPoint y: 157, endPoint x: 27, endPoint y: 157, distance: 147.5
click at [28, 157] on div "Home Izzy AI Chatter Content Setup Chat Monitoring Automations Chat Copilot Dis…" at bounding box center [745, 400] width 1491 height 800
drag, startPoint x: 257, startPoint y: 678, endPoint x: 285, endPoint y: 627, distance: 58.0
click at [257, 678] on main "Your Voice, Your Content, Your Izzy Izzy is your AI chat assistant, customized …" at bounding box center [796, 400] width 1391 height 800
click at [172, 166] on input "sui" at bounding box center [172, 161] width 101 height 9
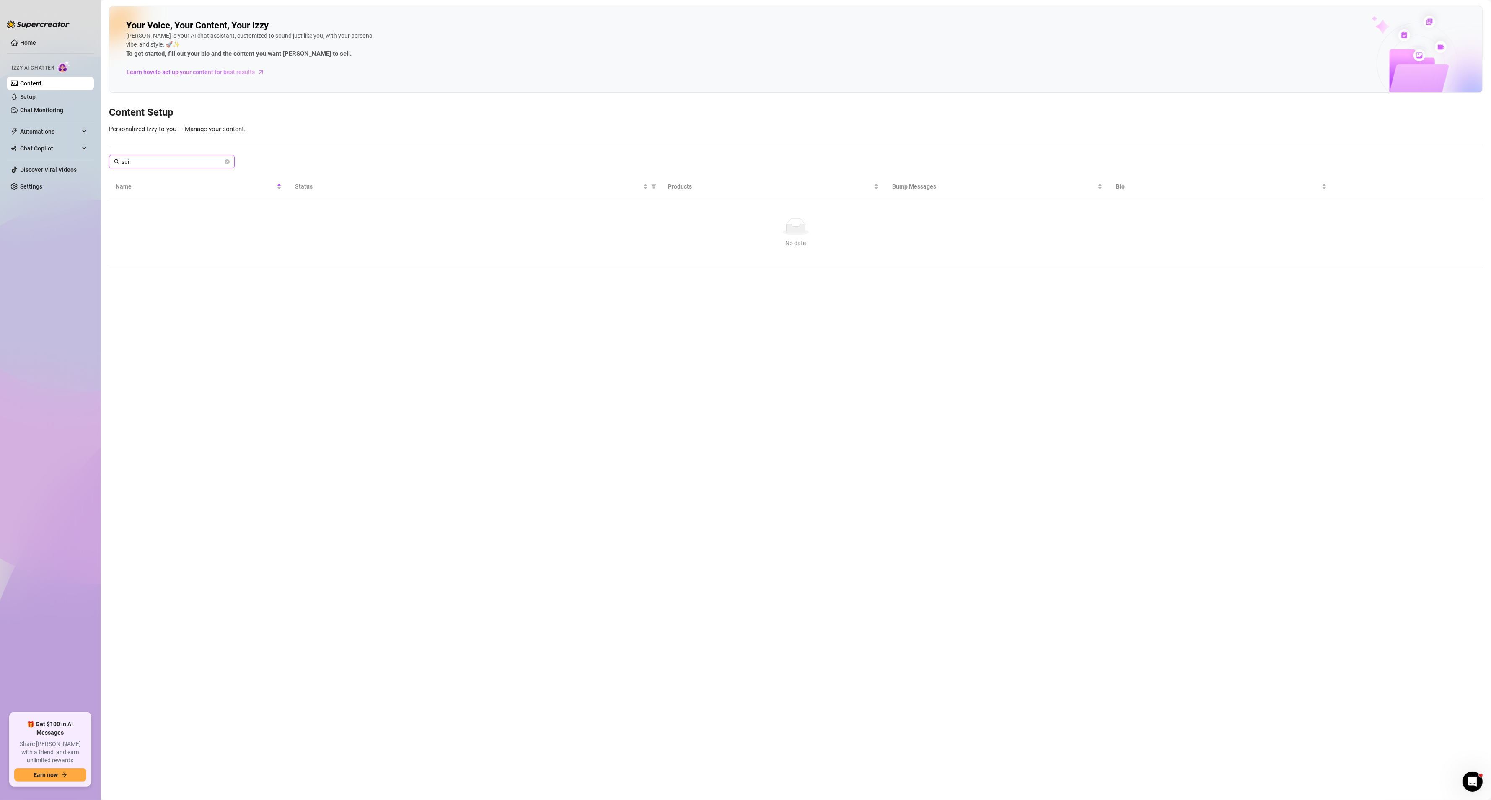
click at [172, 166] on input "sui" at bounding box center [172, 161] width 101 height 9
click at [687, 634] on main "Your Voice, Your Content, Your Izzy Izzy is your AI chat assistant, customized …" at bounding box center [796, 400] width 1391 height 800
click at [156, 161] on input "tyla" at bounding box center [172, 161] width 101 height 9
click at [363, 687] on main "Your Voice, Your Content, Your Izzy Izzy is your AI chat assistant, customized …" at bounding box center [796, 400] width 1391 height 800
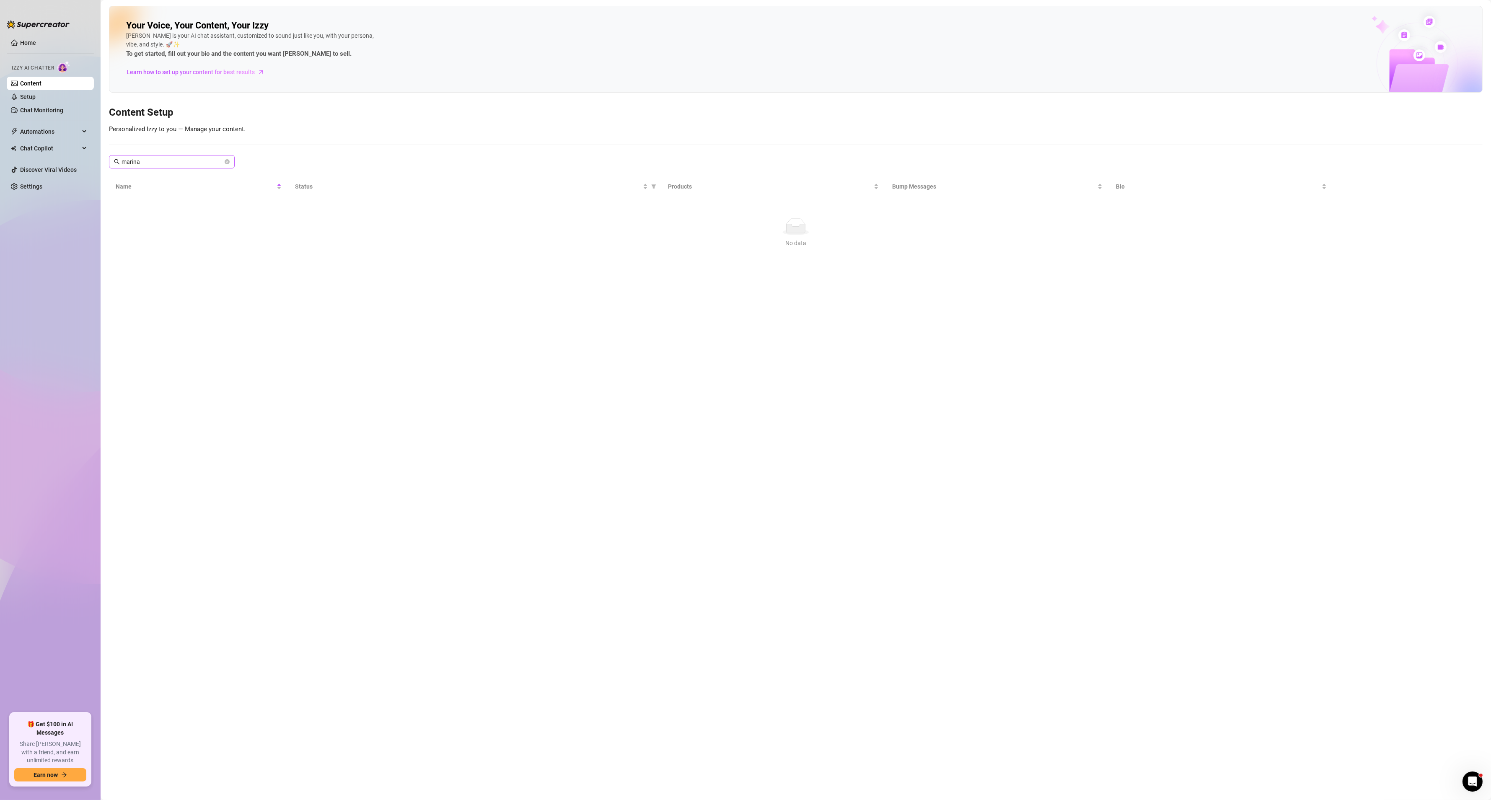
click at [160, 157] on span "marina" at bounding box center [172, 161] width 126 height 13
click at [156, 161] on input "marina" at bounding box center [172, 161] width 101 height 9
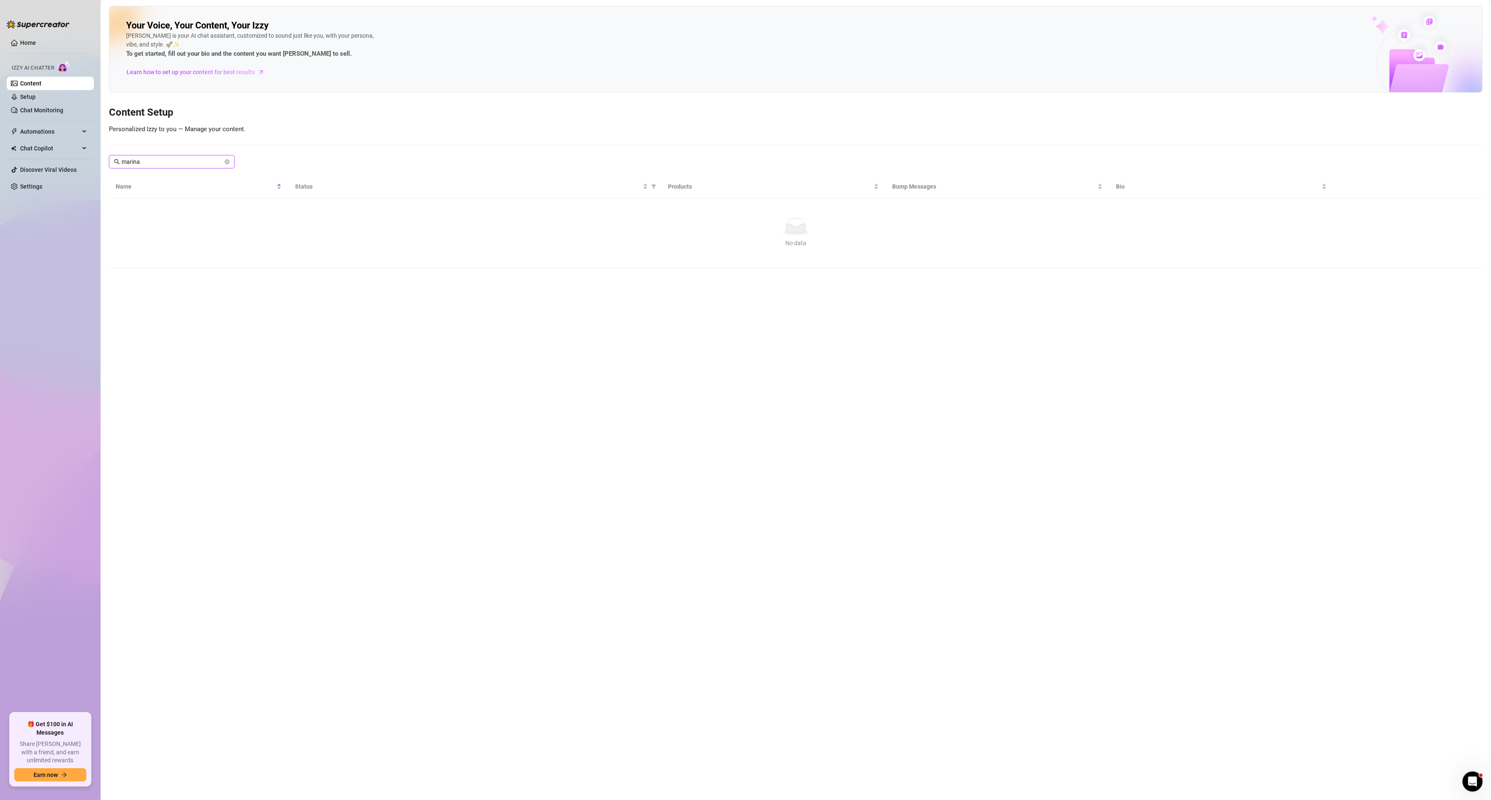
click at [156, 161] on input "marina" at bounding box center [172, 161] width 101 height 9
click at [704, 757] on main "Your Voice, Your Content, Your Izzy Izzy is your AI chat assistant, customized …" at bounding box center [796, 400] width 1391 height 800
drag, startPoint x: 142, startPoint y: 161, endPoint x: 34, endPoint y: 161, distance: 108.6
click at [34, 161] on div "Home Izzy AI Chatter Content Setup Chat Monitoring Automations Chat Copilot Dis…" at bounding box center [745, 400] width 1491 height 800
type input "a"
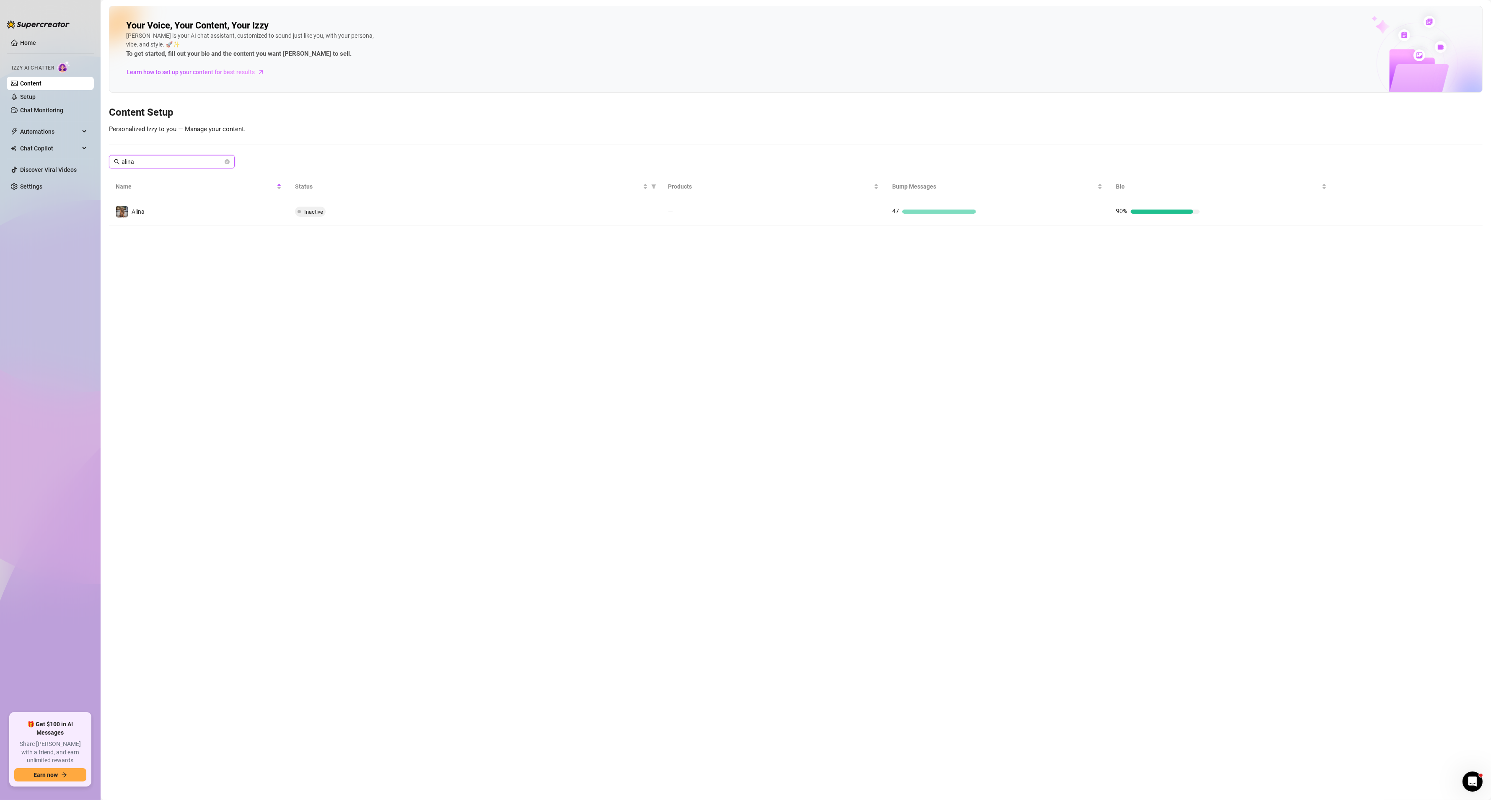
type input "alina"
click at [607, 425] on main "Your Voice, Your Content, Your [PERSON_NAME] is your AI chat assistant, customi…" at bounding box center [796, 400] width 1391 height 800
click at [884, 662] on main "Your Voice, Your Content, Your [PERSON_NAME] is your AI chat assistant, customi…" at bounding box center [796, 400] width 1391 height 800
drag, startPoint x: 188, startPoint y: 167, endPoint x: 129, endPoint y: 166, distance: 59.1
click at [129, 166] on body "Home Izzy AI Chatter Content Setup Chat Monitoring Automations Chat Copilot Dis…" at bounding box center [745, 400] width 1491 height 800
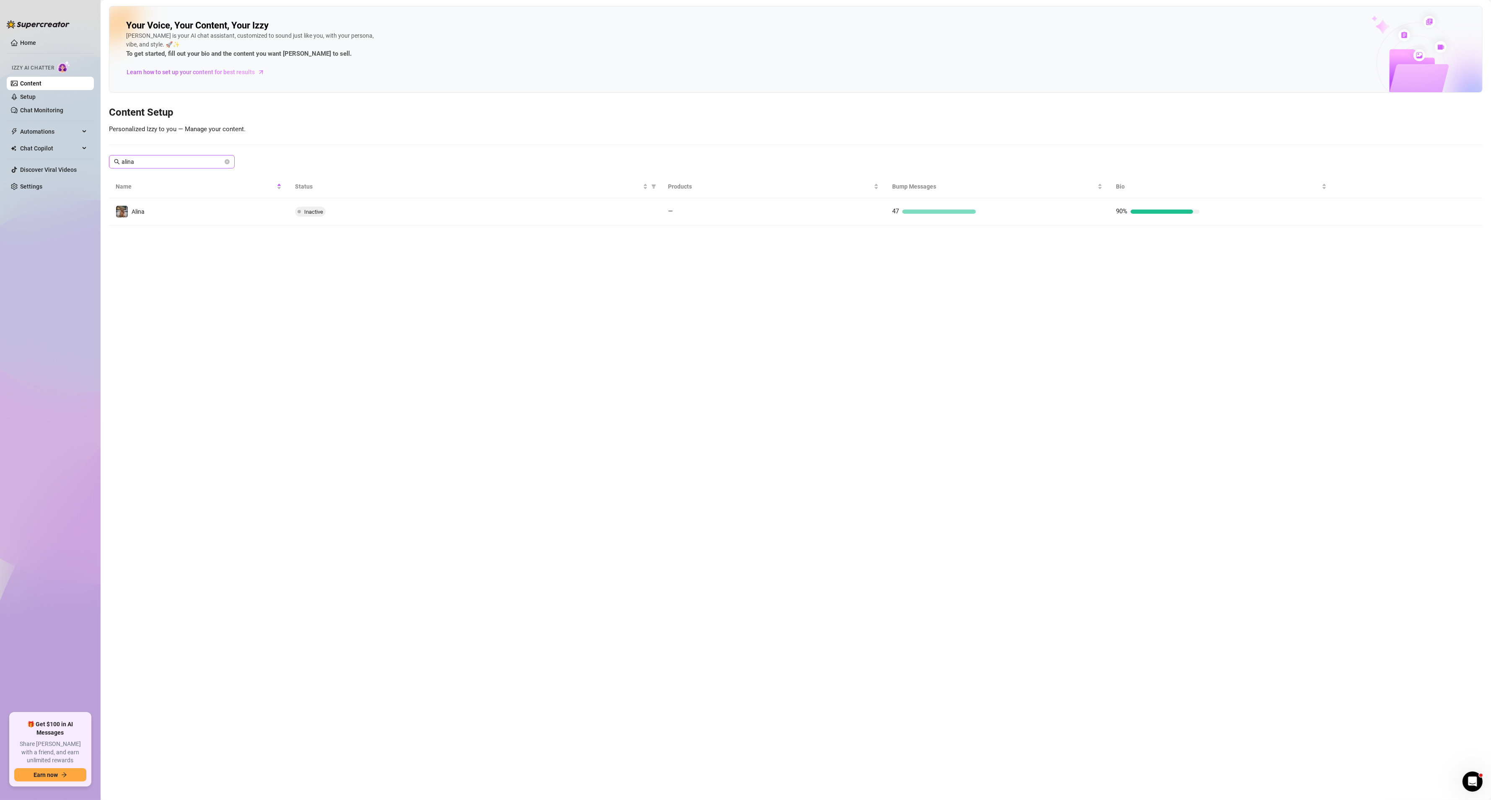
click at [146, 157] on span "alina" at bounding box center [172, 161] width 126 height 13
